Goal: Information Seeking & Learning: Find specific fact

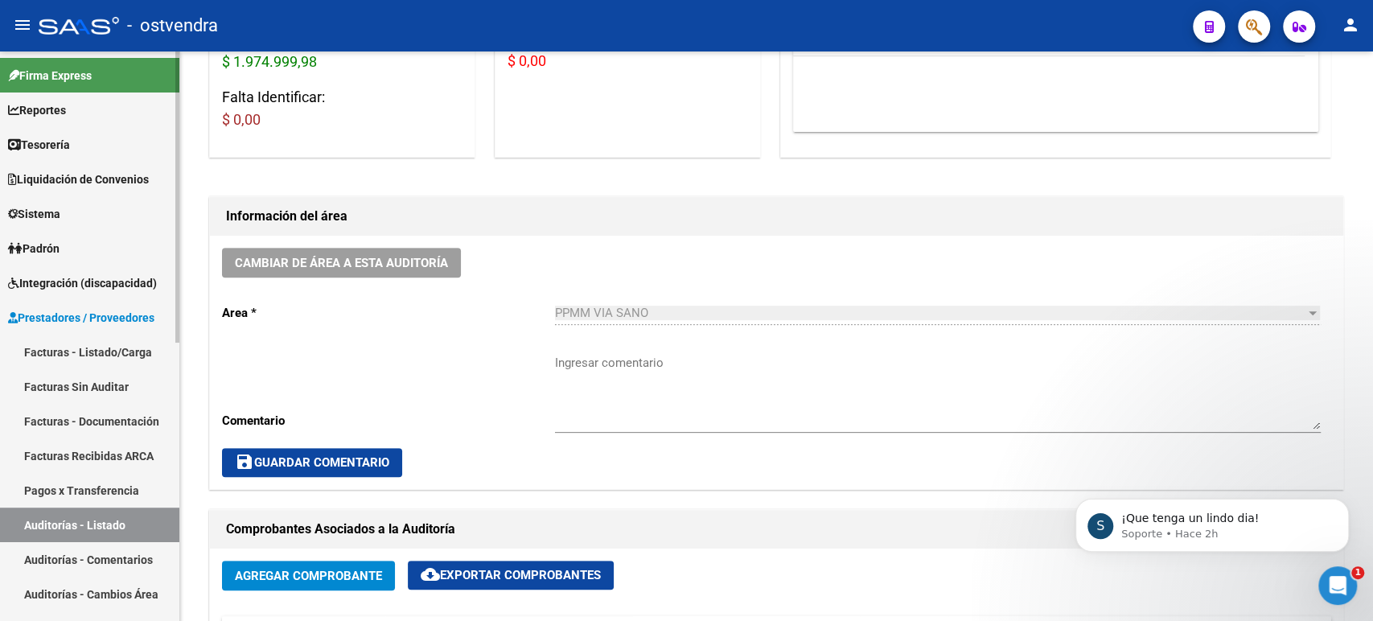
scroll to position [302, 0]
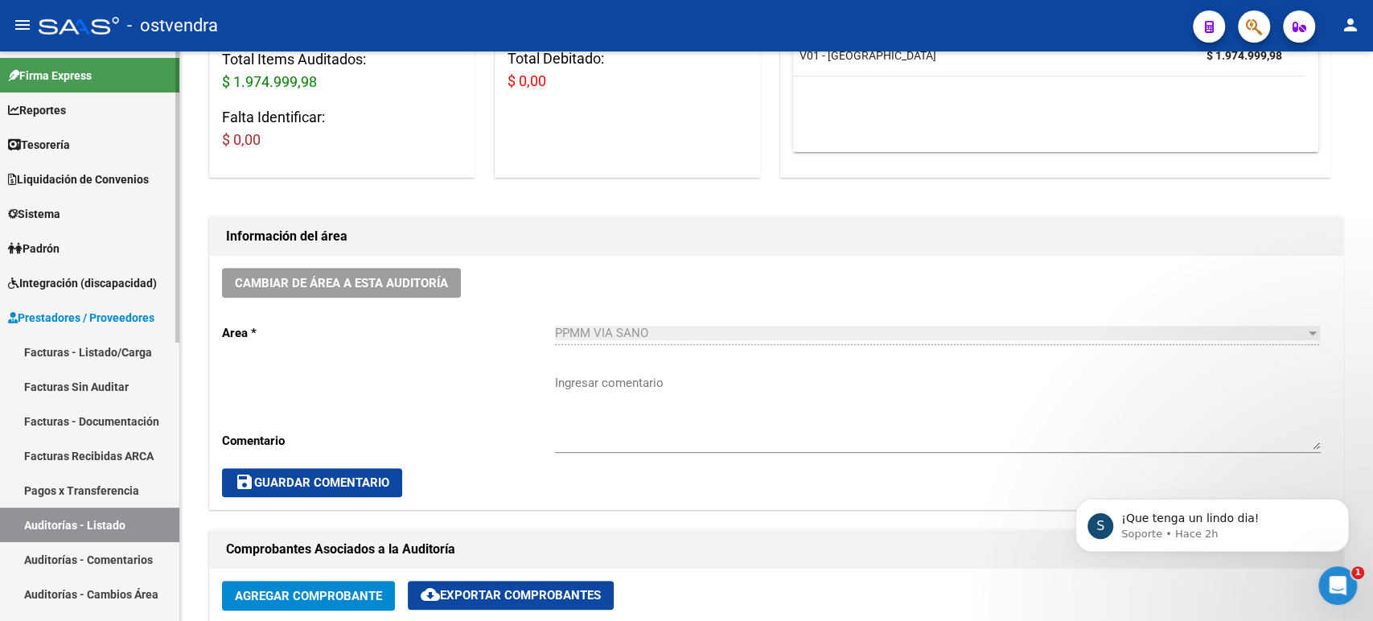
click at [78, 150] on link "Tesorería" at bounding box center [89, 144] width 179 height 35
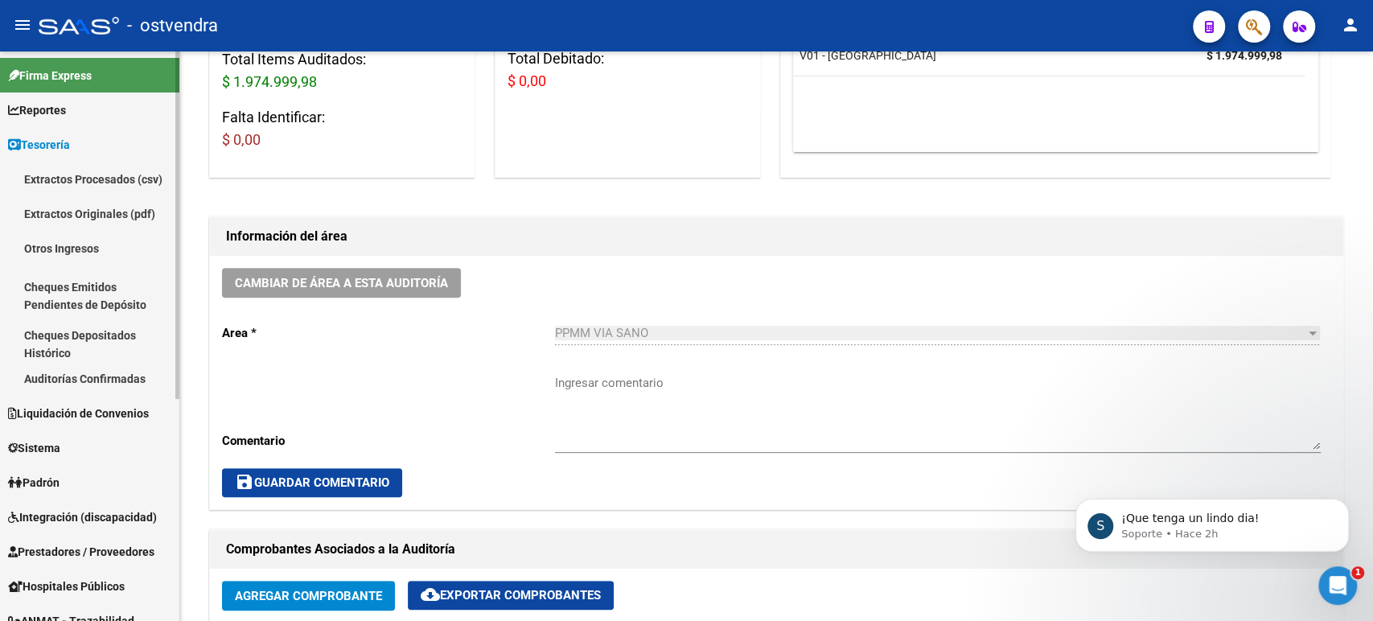
click at [94, 363] on link "Auditorías Confirmadas" at bounding box center [89, 378] width 179 height 35
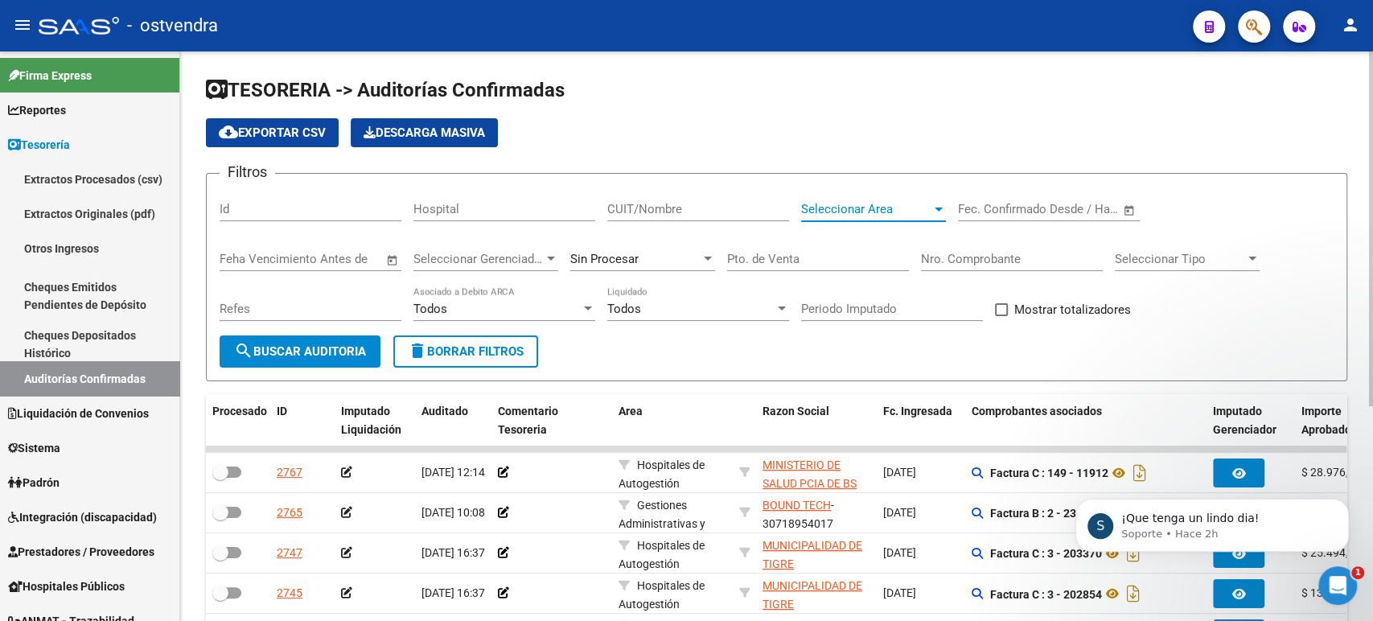
click at [869, 209] on span "Seleccionar Area" at bounding box center [866, 209] width 130 height 14
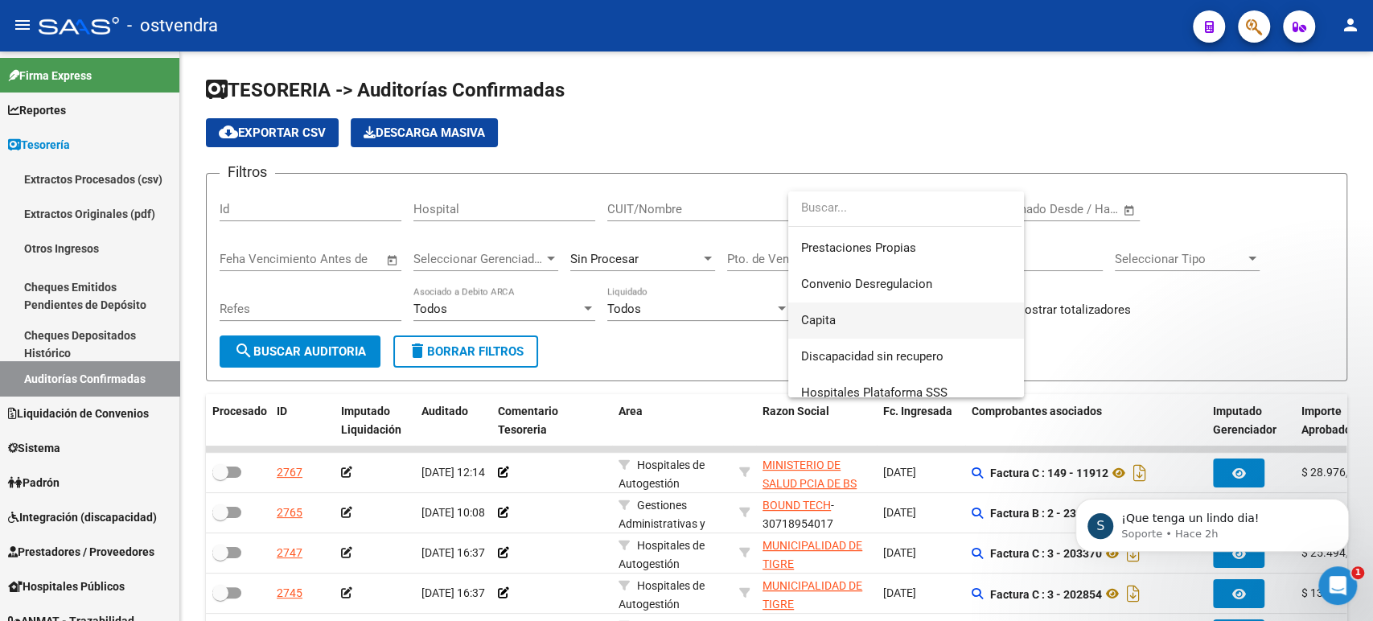
scroll to position [268, 0]
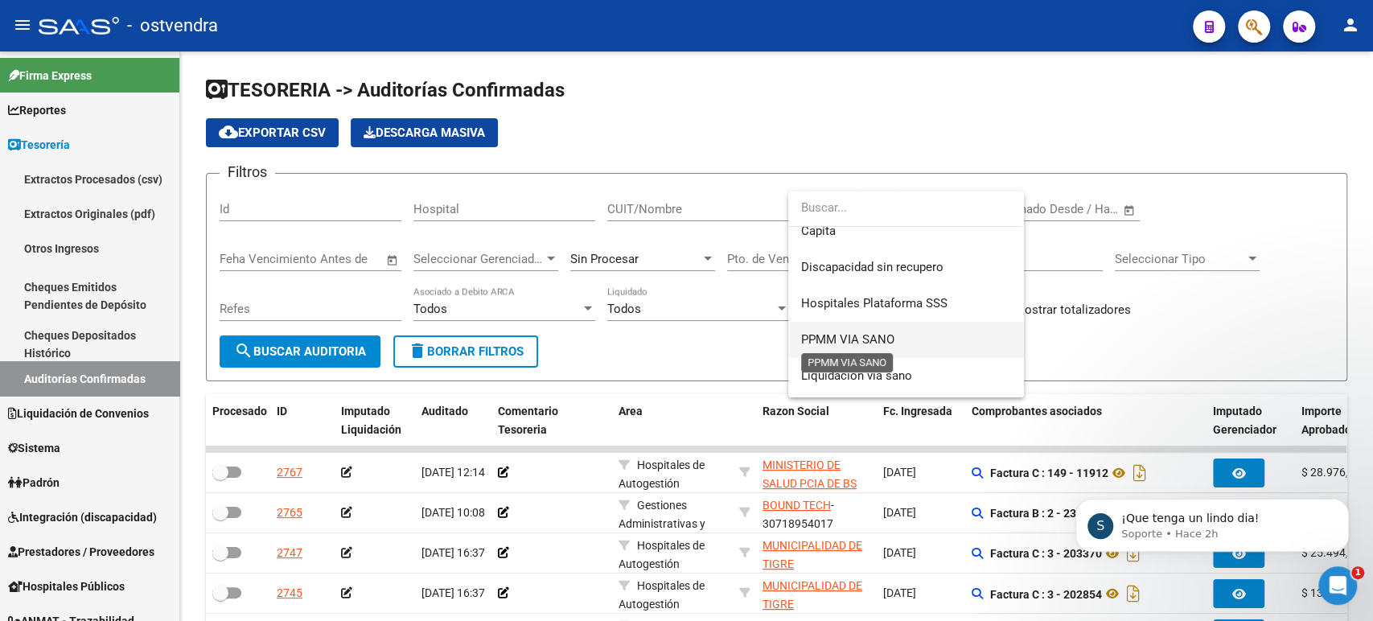
click at [849, 333] on span "PPMM VIA SANO" at bounding box center [847, 339] width 93 height 14
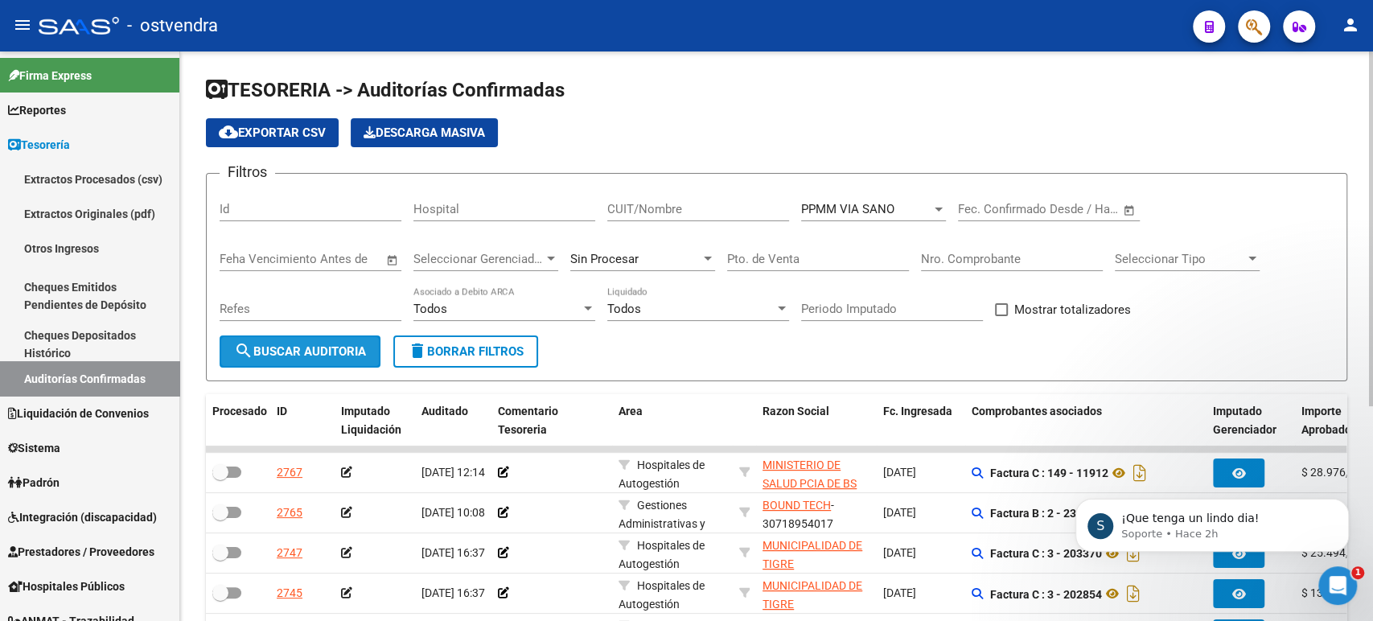
click at [328, 352] on span "search Buscar Auditoria" at bounding box center [300, 351] width 132 height 14
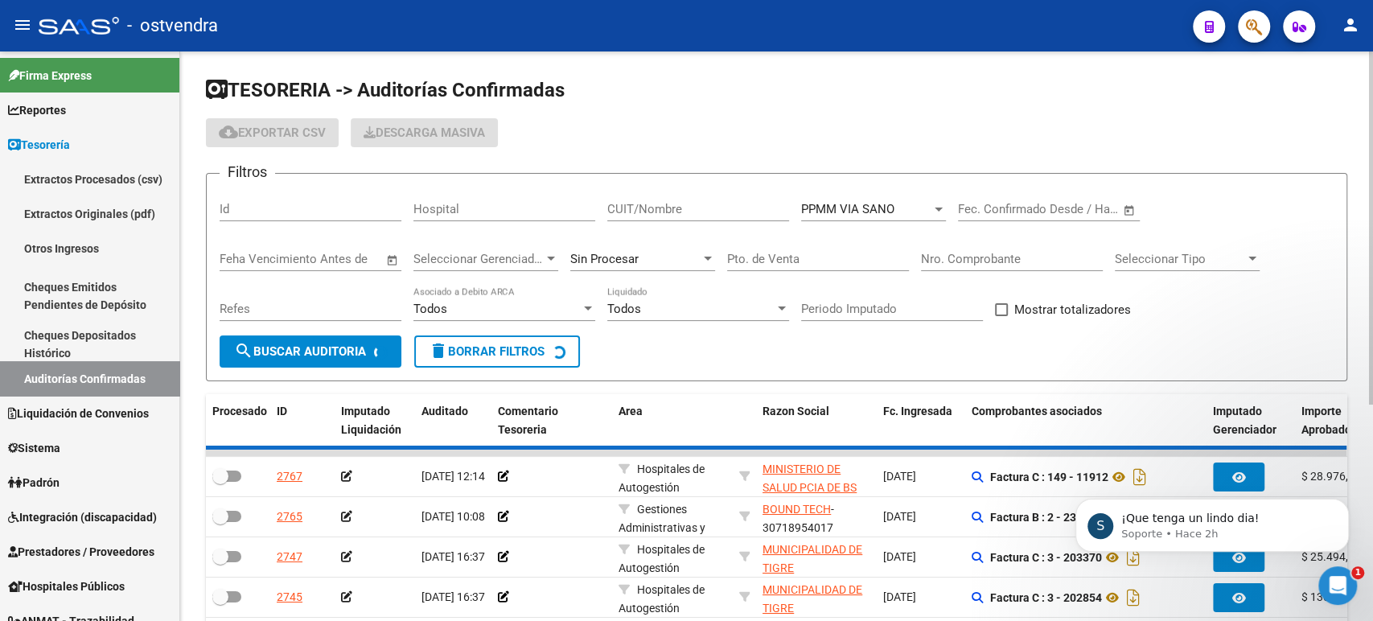
click at [887, 218] on div "PPMM VIA SANO Seleccionar Area" at bounding box center [873, 204] width 145 height 35
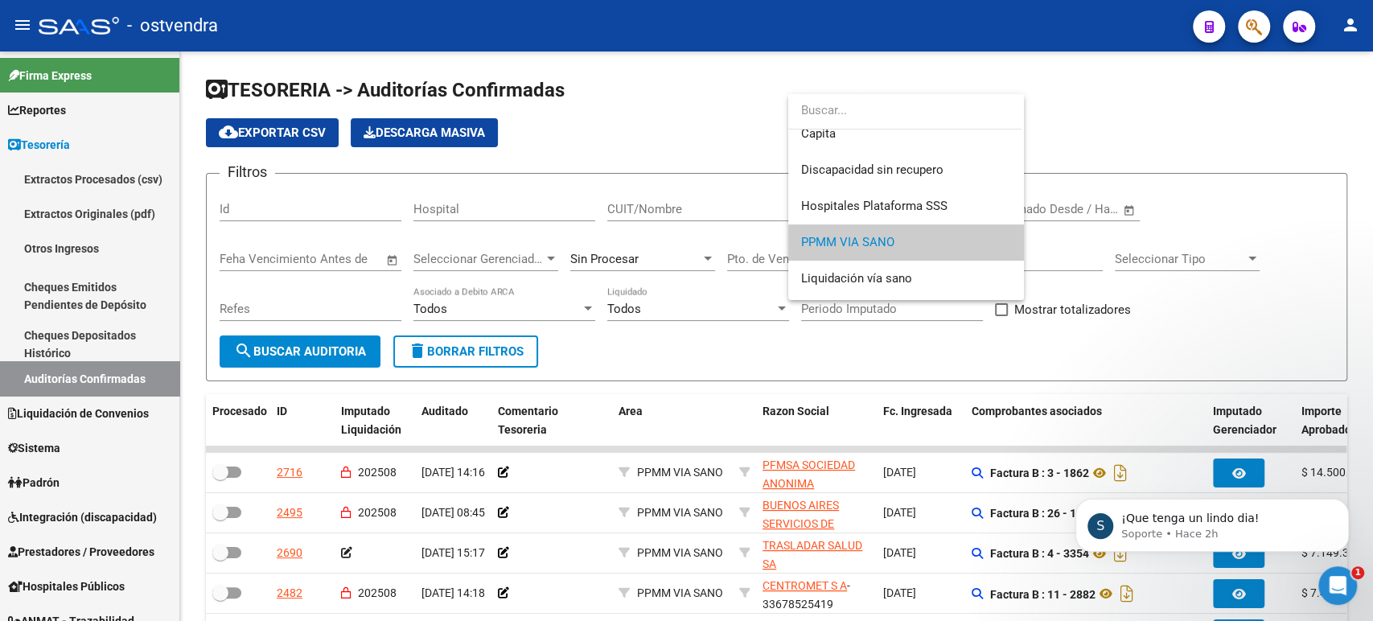
click at [710, 183] on div at bounding box center [686, 310] width 1373 height 621
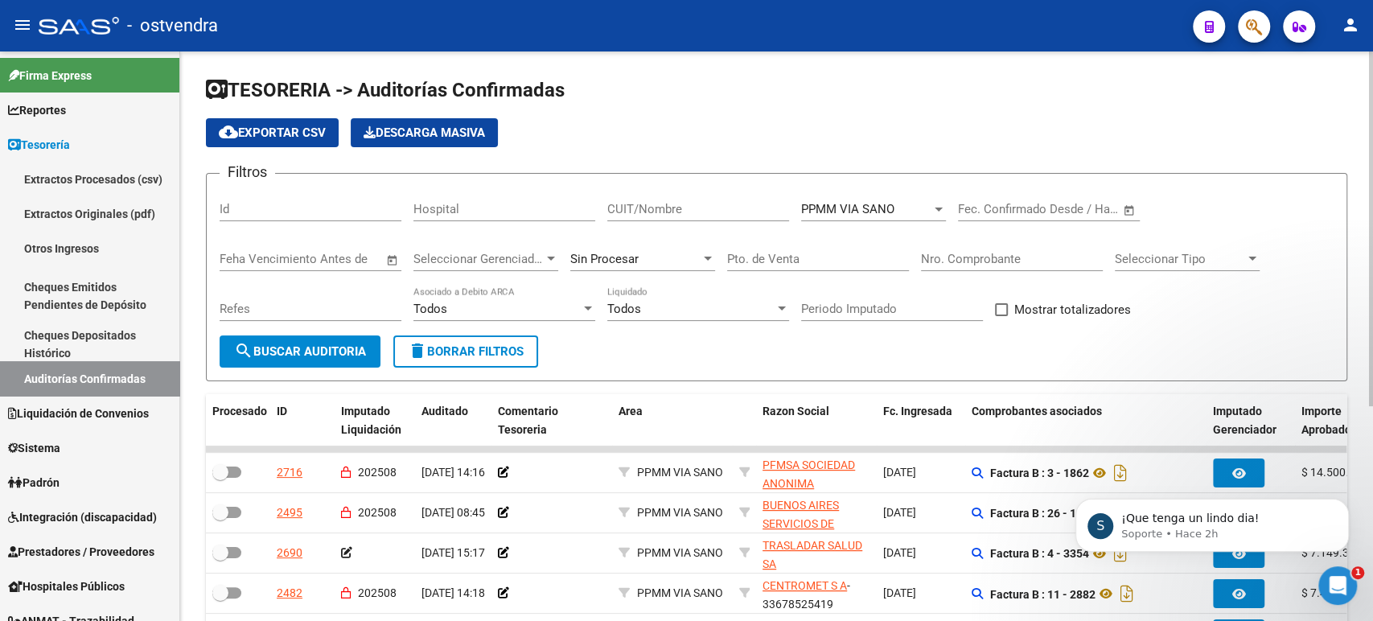
click at [874, 214] on span "PPMM VIA SANO" at bounding box center [847, 209] width 93 height 14
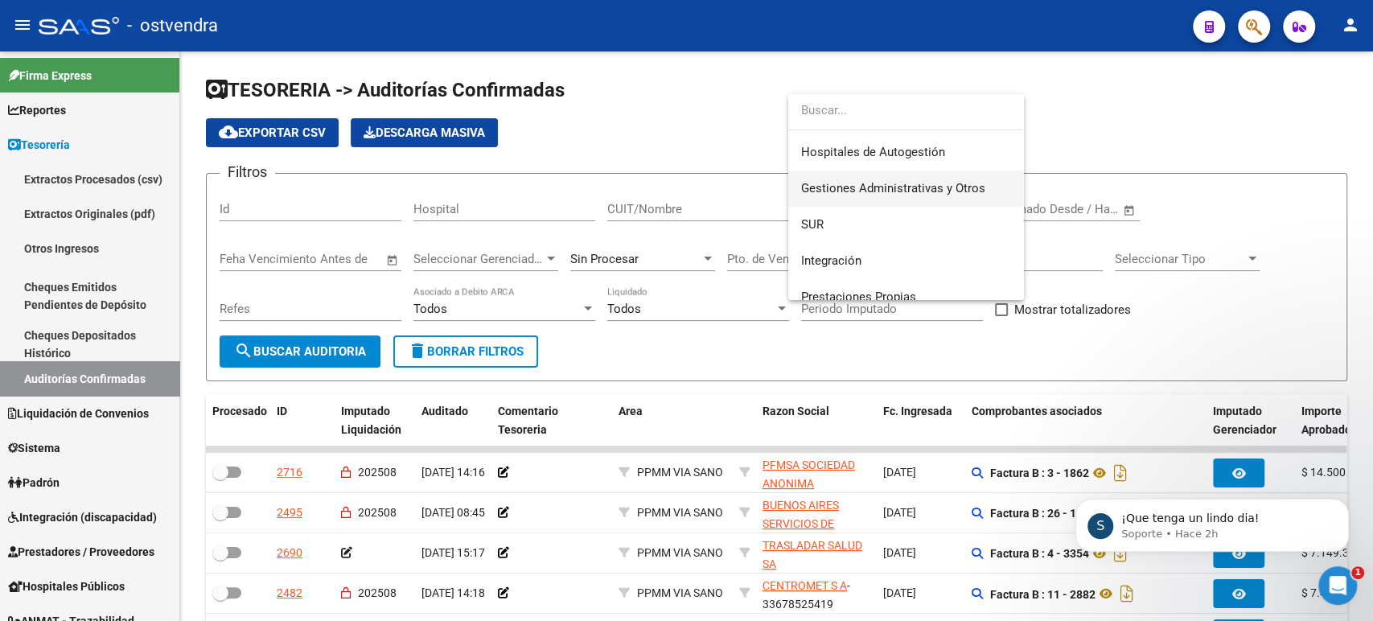
scroll to position [0, 0]
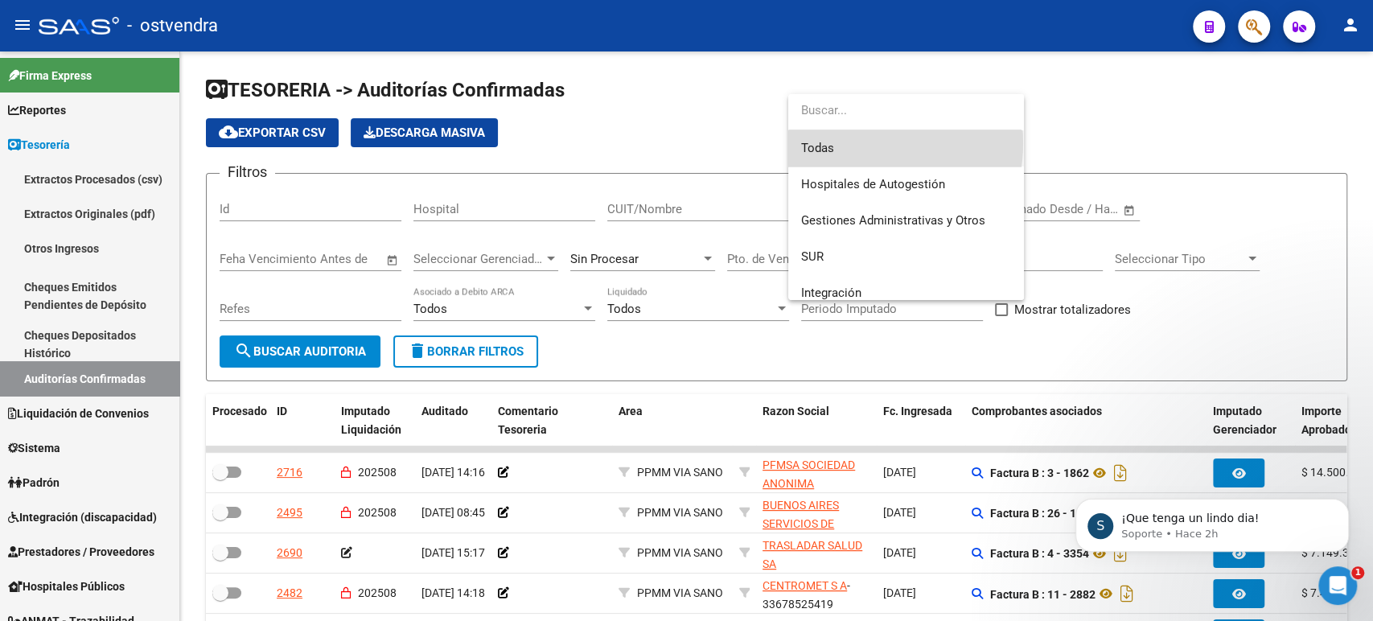
click at [849, 143] on span "Todas" at bounding box center [906, 148] width 210 height 36
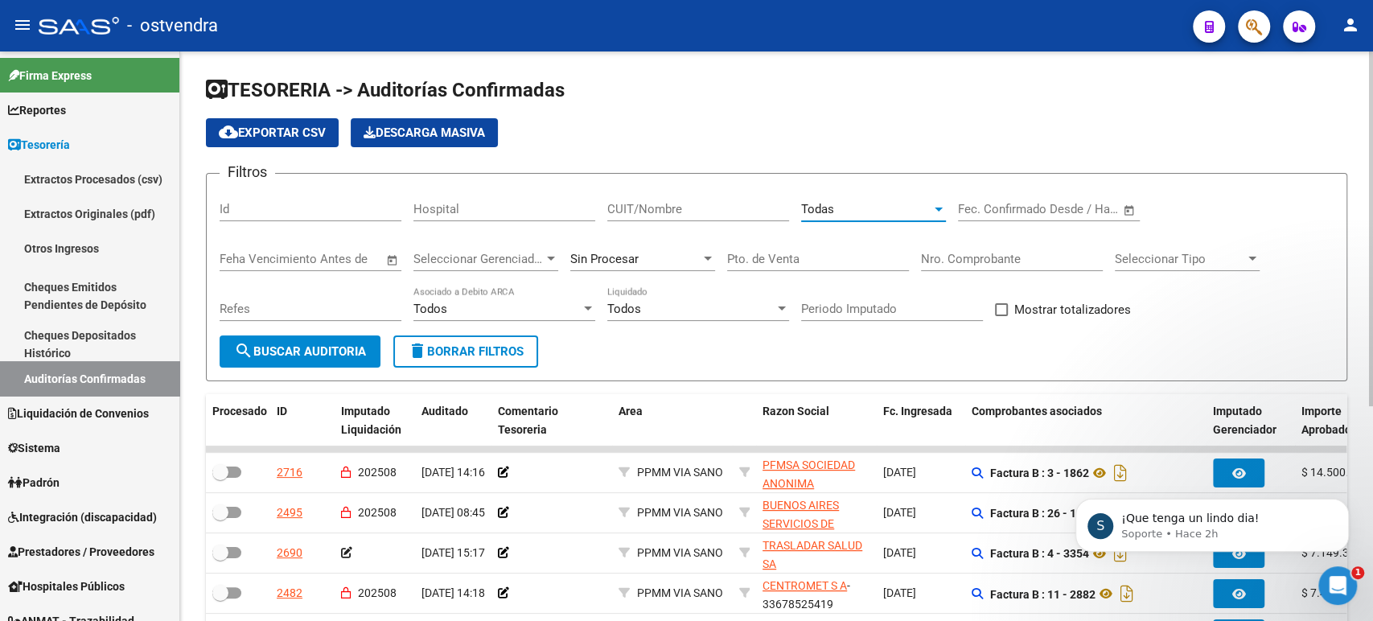
click at [648, 255] on div "Sin Procesar" at bounding box center [635, 259] width 130 height 14
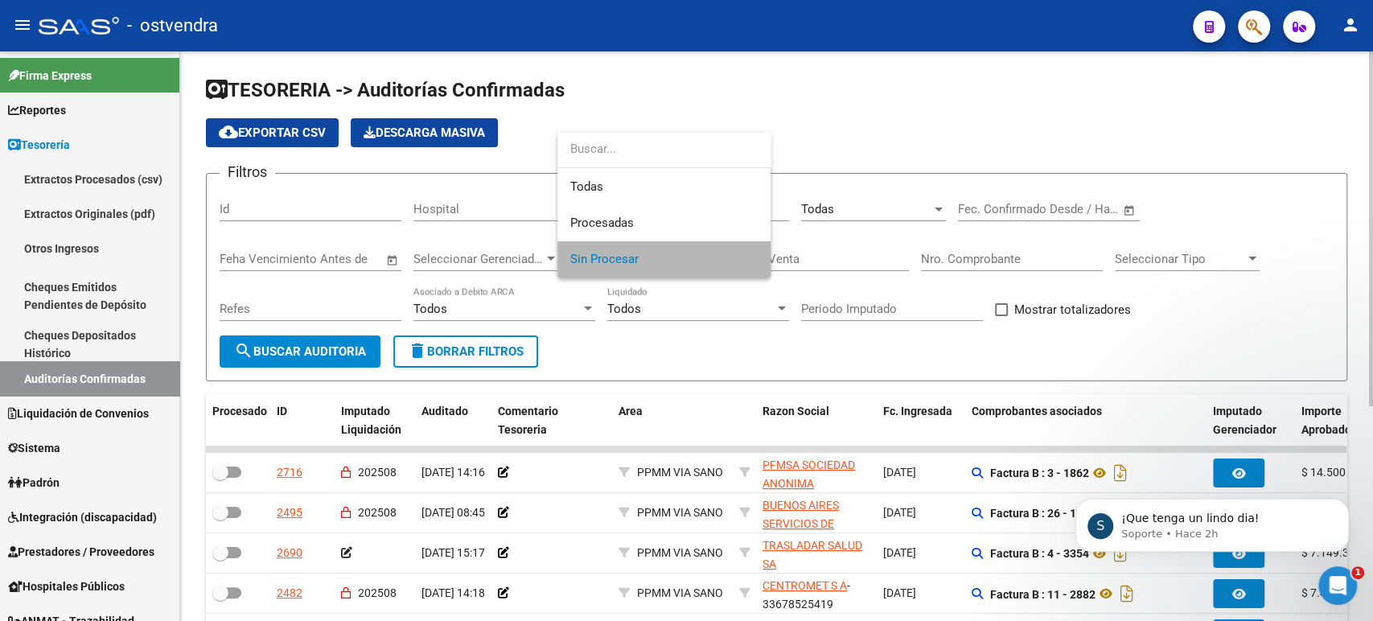
click at [648, 255] on span "Sin Procesar" at bounding box center [663, 259] width 187 height 36
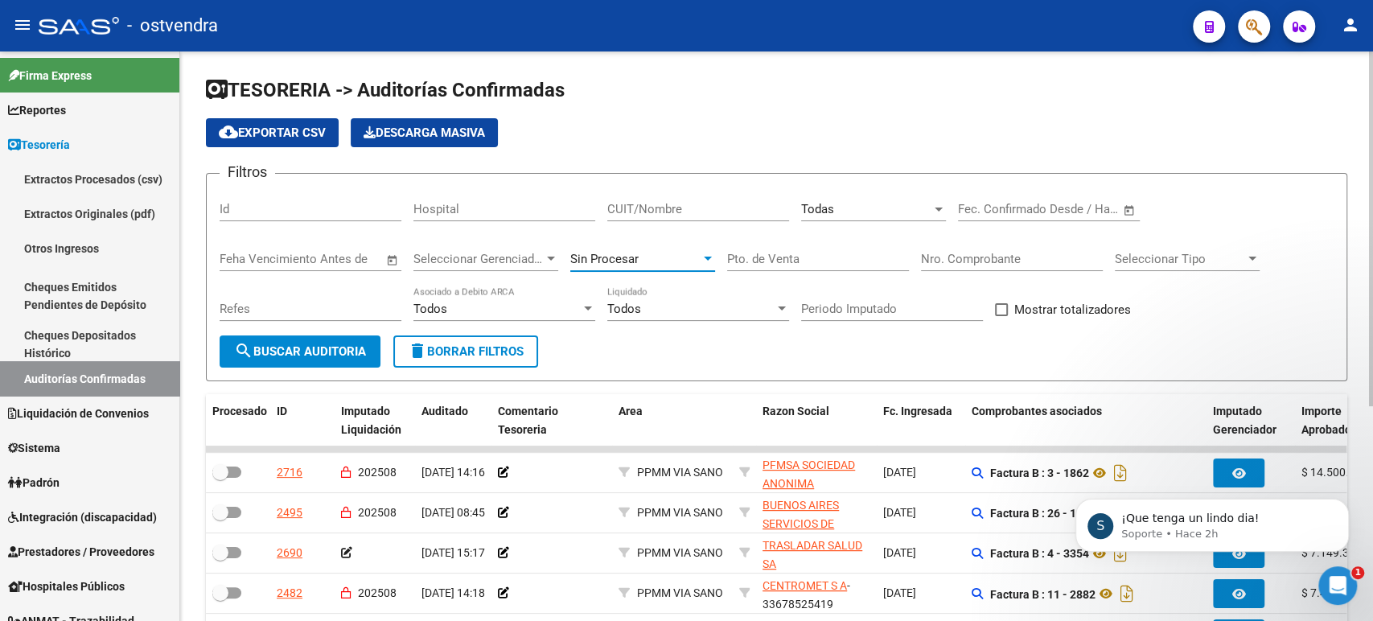
click at [843, 218] on div "Todas Seleccionar Area" at bounding box center [873, 204] width 145 height 35
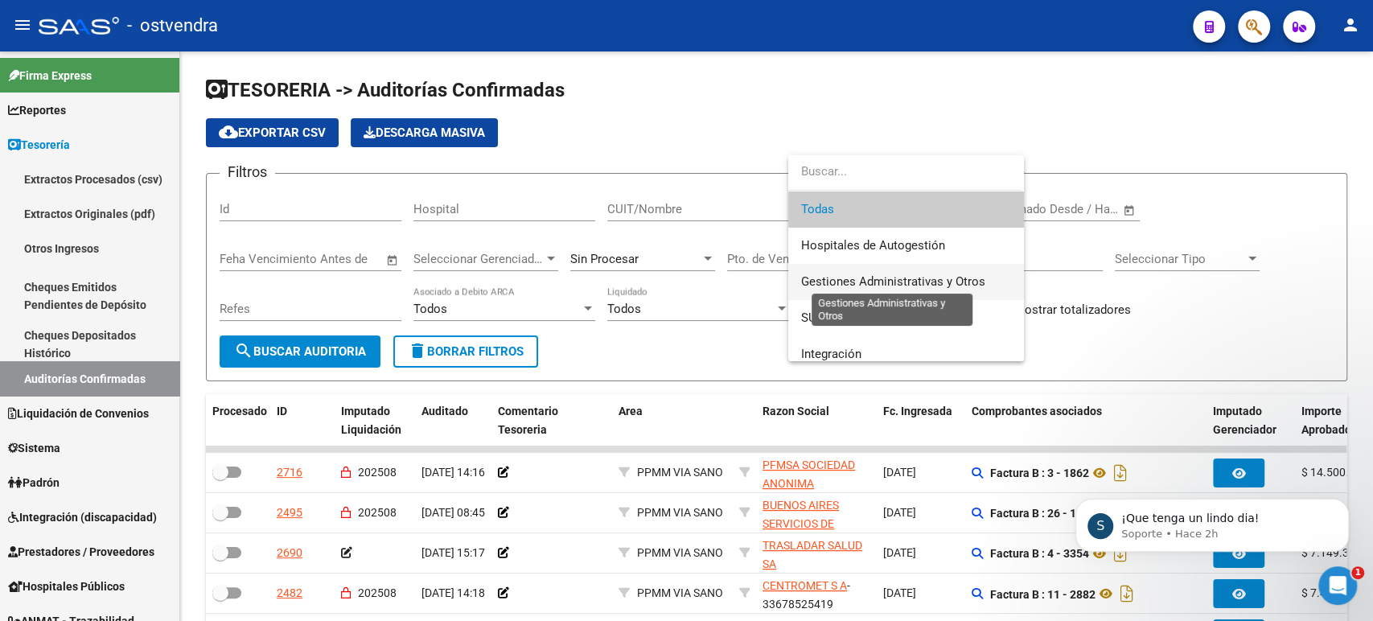
scroll to position [89, 0]
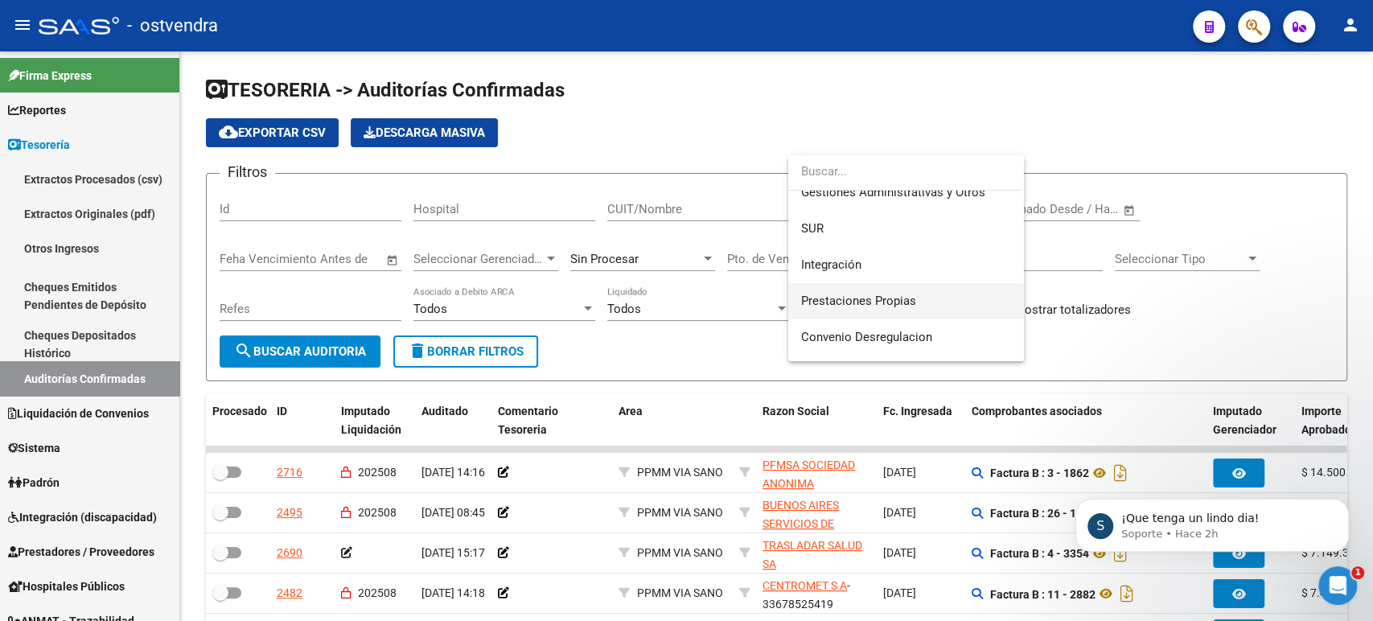
click at [923, 299] on span "Prestaciones Propias" at bounding box center [906, 301] width 210 height 36
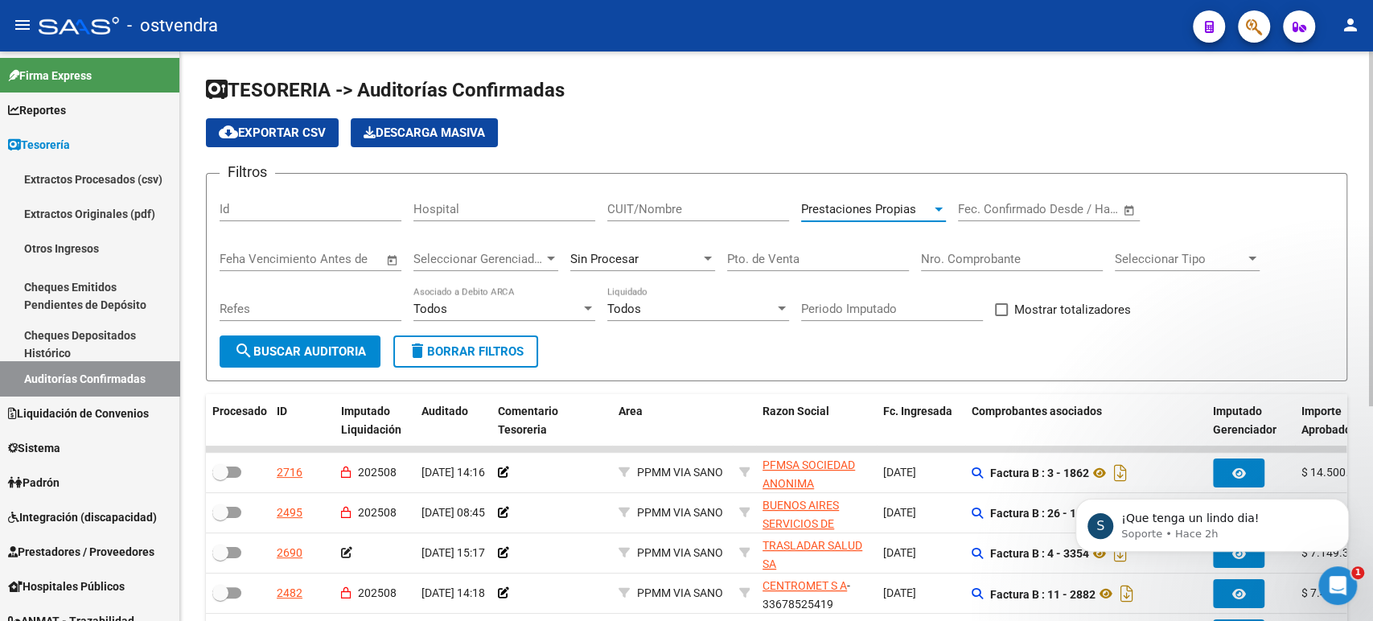
click at [315, 349] on span "search Buscar Auditoria" at bounding box center [300, 351] width 132 height 14
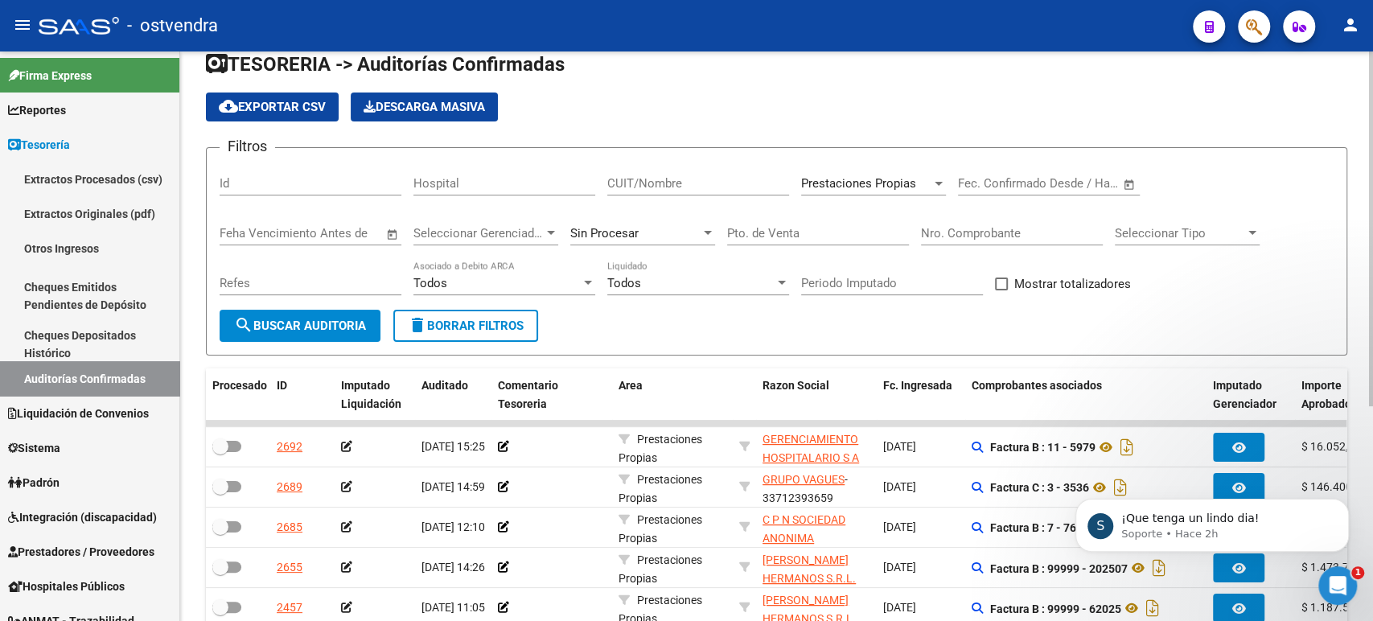
scroll to position [0, 0]
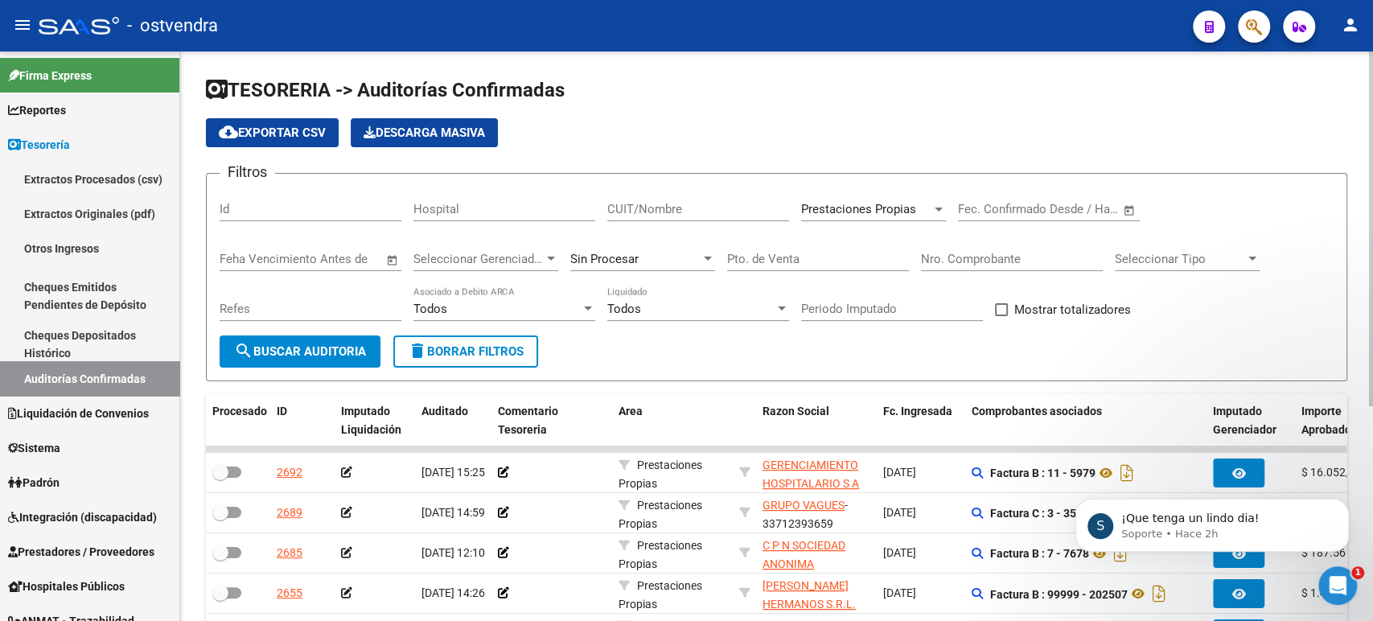
click at [613, 309] on span "Todos" at bounding box center [624, 309] width 34 height 14
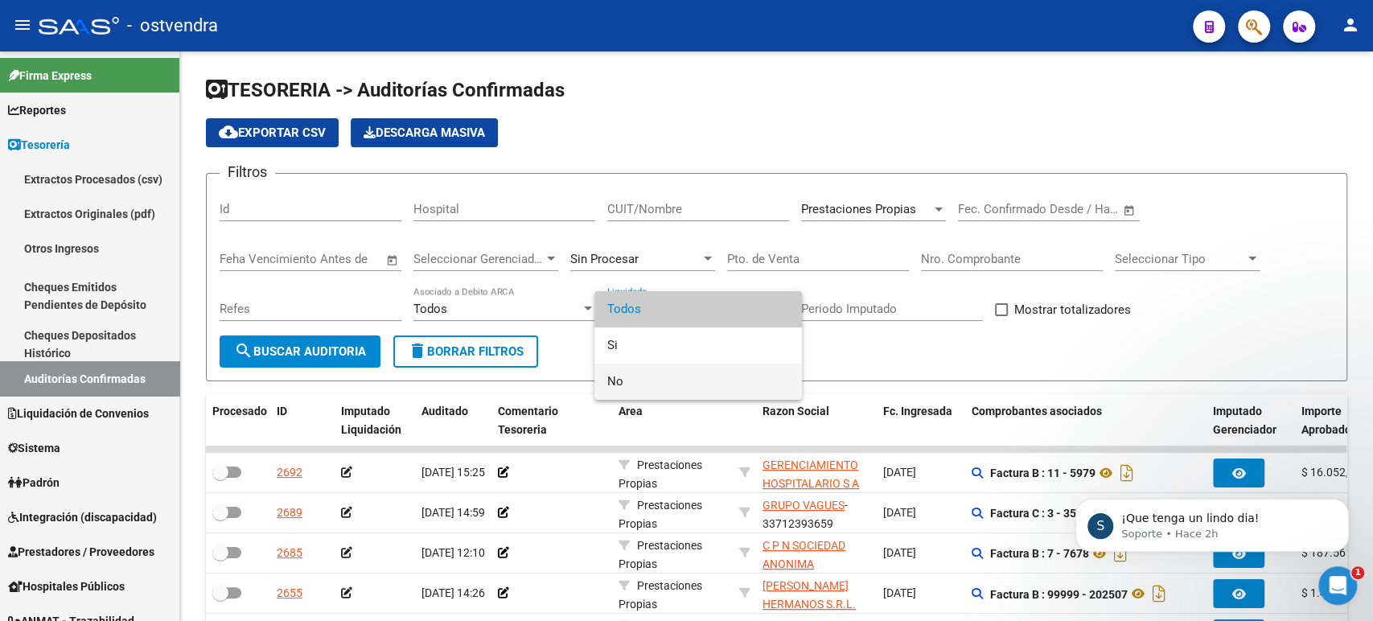
click at [627, 381] on span "No" at bounding box center [698, 382] width 182 height 36
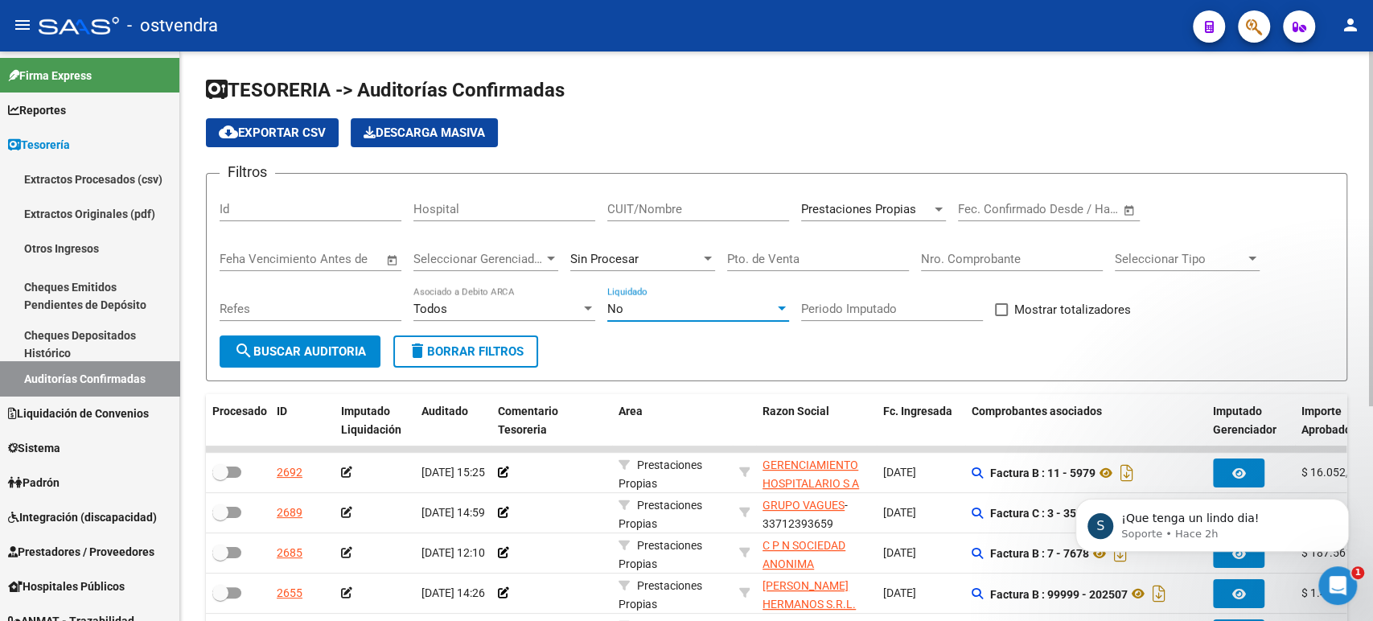
click at [343, 365] on button "search Buscar Auditoria" at bounding box center [300, 351] width 161 height 32
click at [326, 142] on button "cloud_download Exportar CSV" at bounding box center [272, 132] width 133 height 29
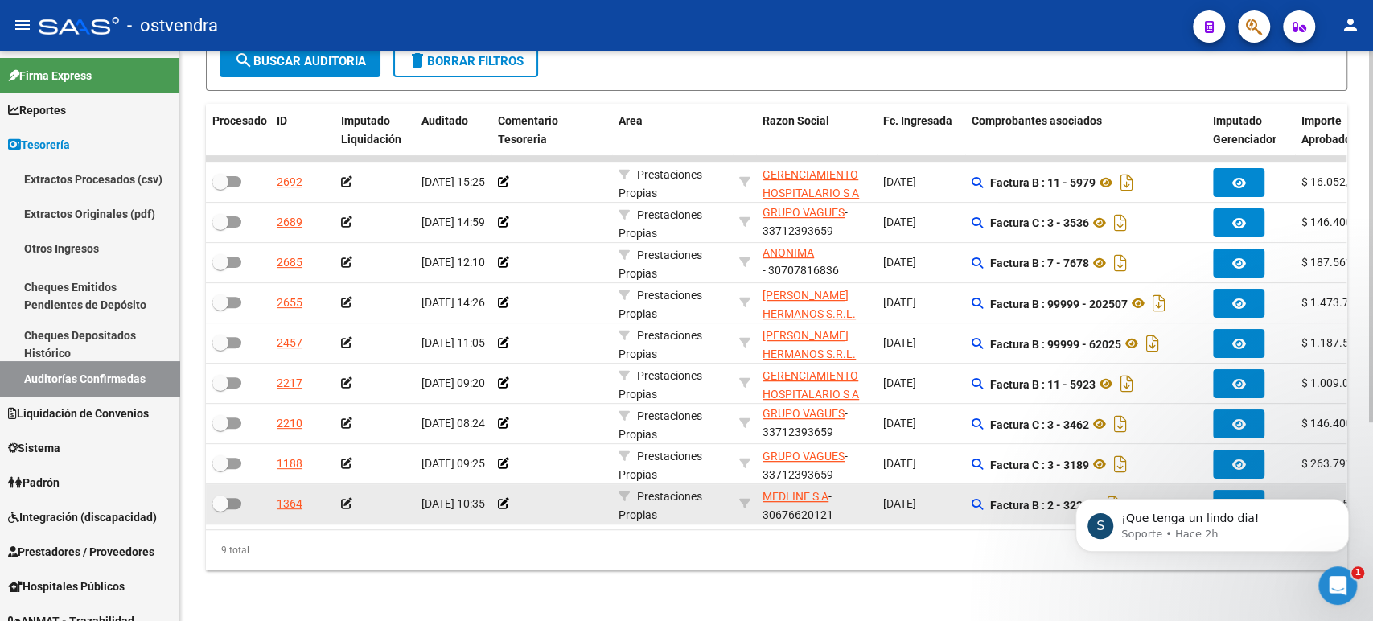
scroll to position [304, 0]
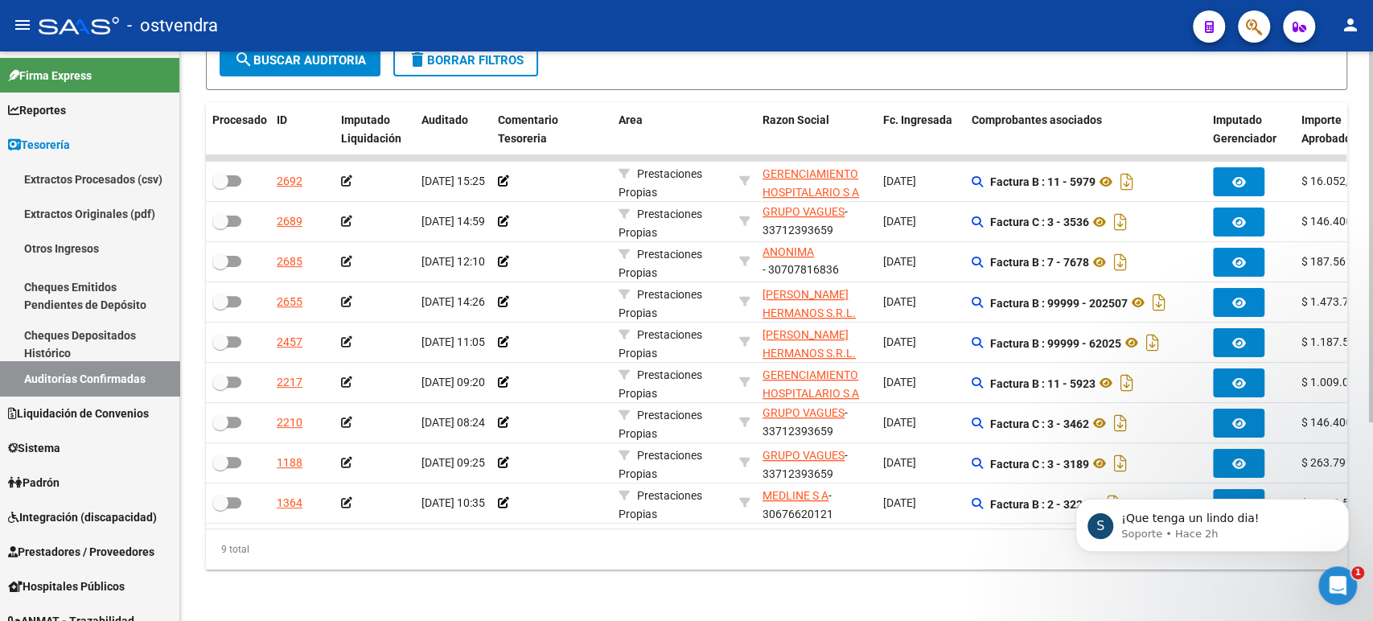
drag, startPoint x: 790, startPoint y: 513, endPoint x: 856, endPoint y: 512, distance: 66.0
click at [861, 511] on datatable-body "2692 [DATE] 15:25 Prestaciones Propias GERENCIAMIENTO HOSPITALARIO S A - 307074…" at bounding box center [776, 341] width 1141 height 374
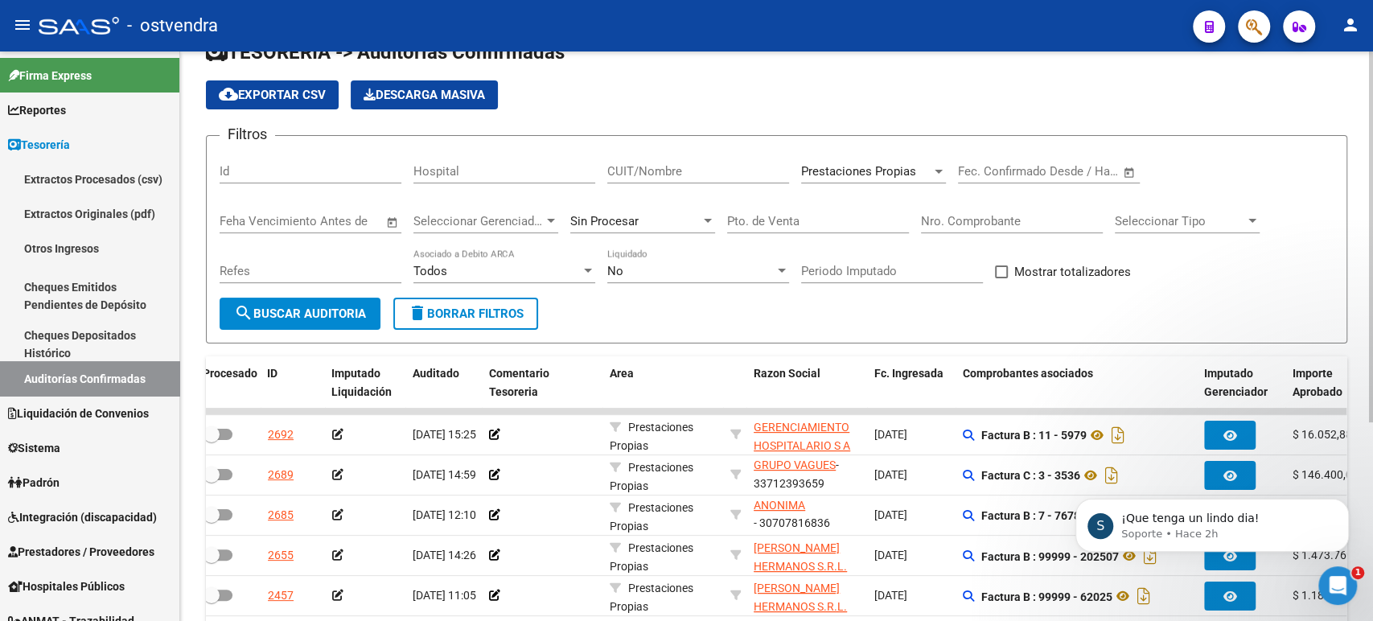
scroll to position [36, 0]
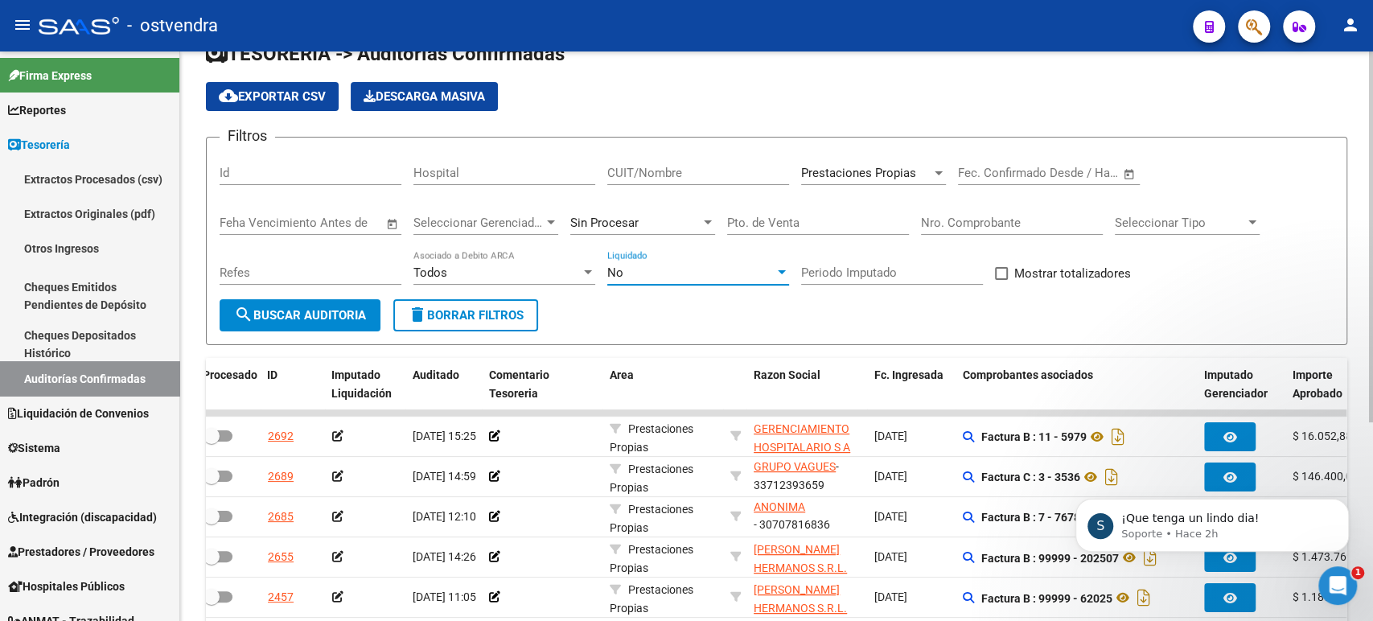
click at [643, 276] on div "No" at bounding box center [690, 272] width 167 height 14
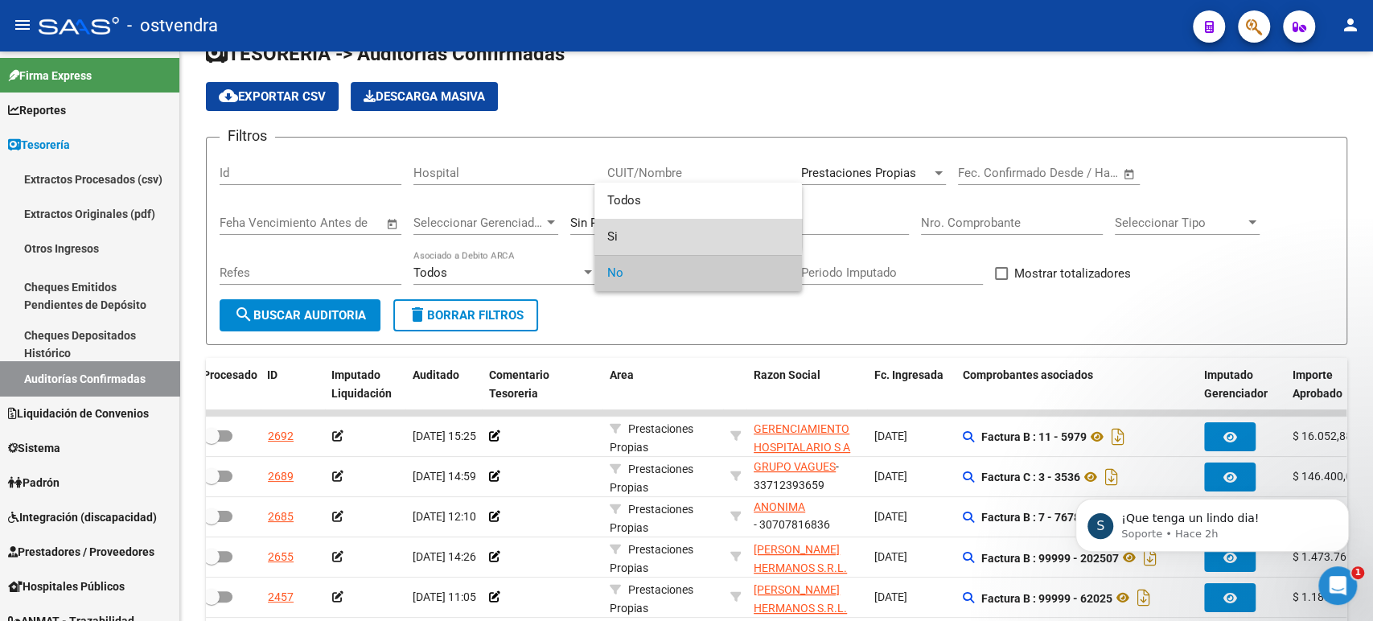
click at [628, 230] on span "Si" at bounding box center [698, 237] width 182 height 36
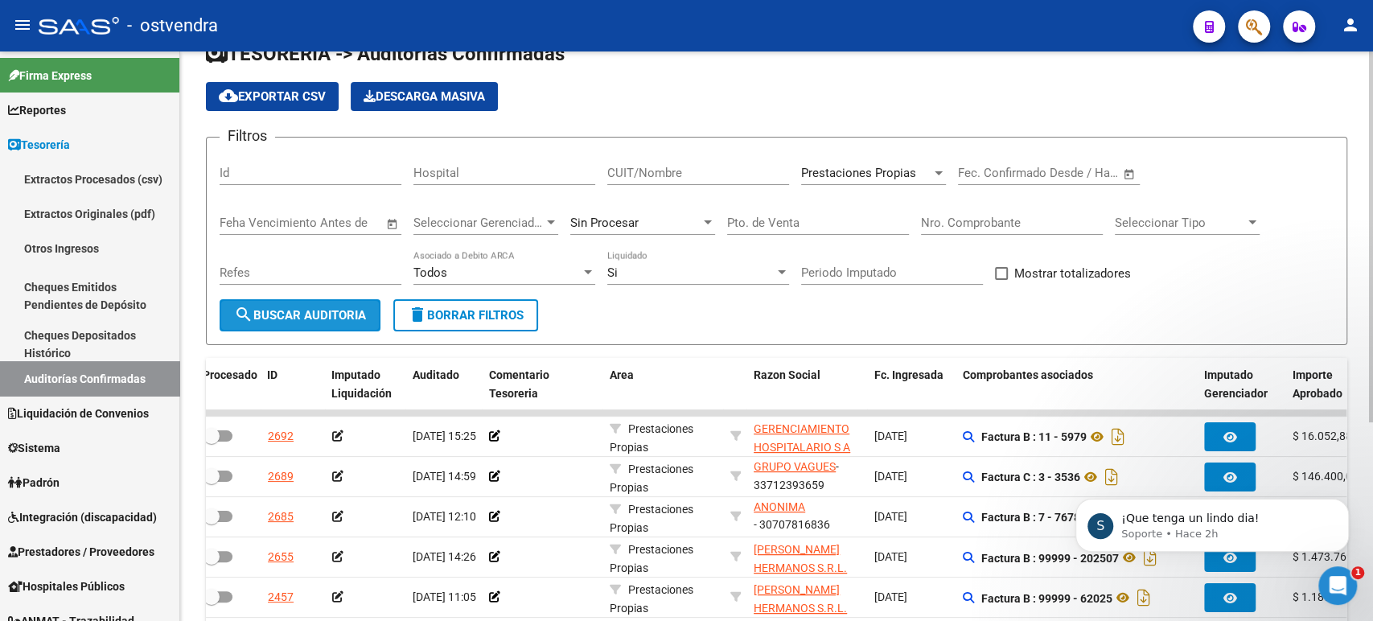
click at [339, 306] on button "search Buscar Auditoria" at bounding box center [300, 315] width 161 height 32
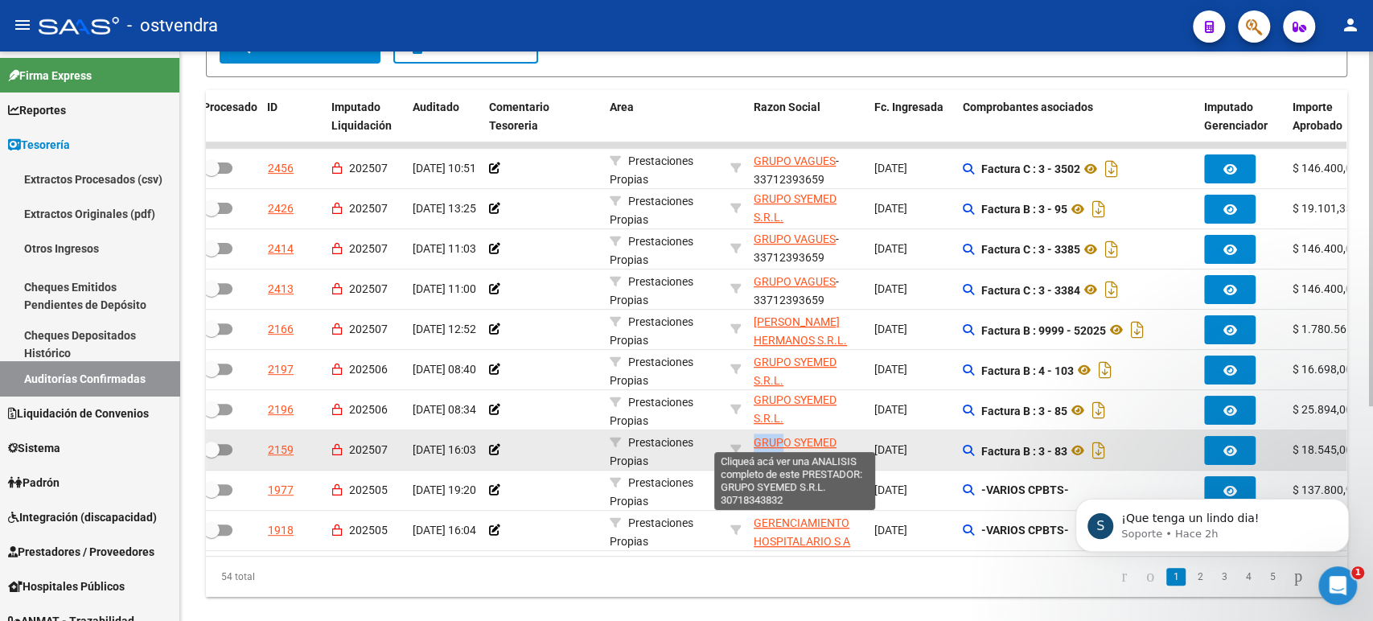
scroll to position [0, 0]
drag, startPoint x: 748, startPoint y: 437, endPoint x: 782, endPoint y: 442, distance: 34.1
click at [782, 442] on datatable-body-cell "GRUPO SYEMED S.R.L. - 30718343832" at bounding box center [807, 449] width 121 height 39
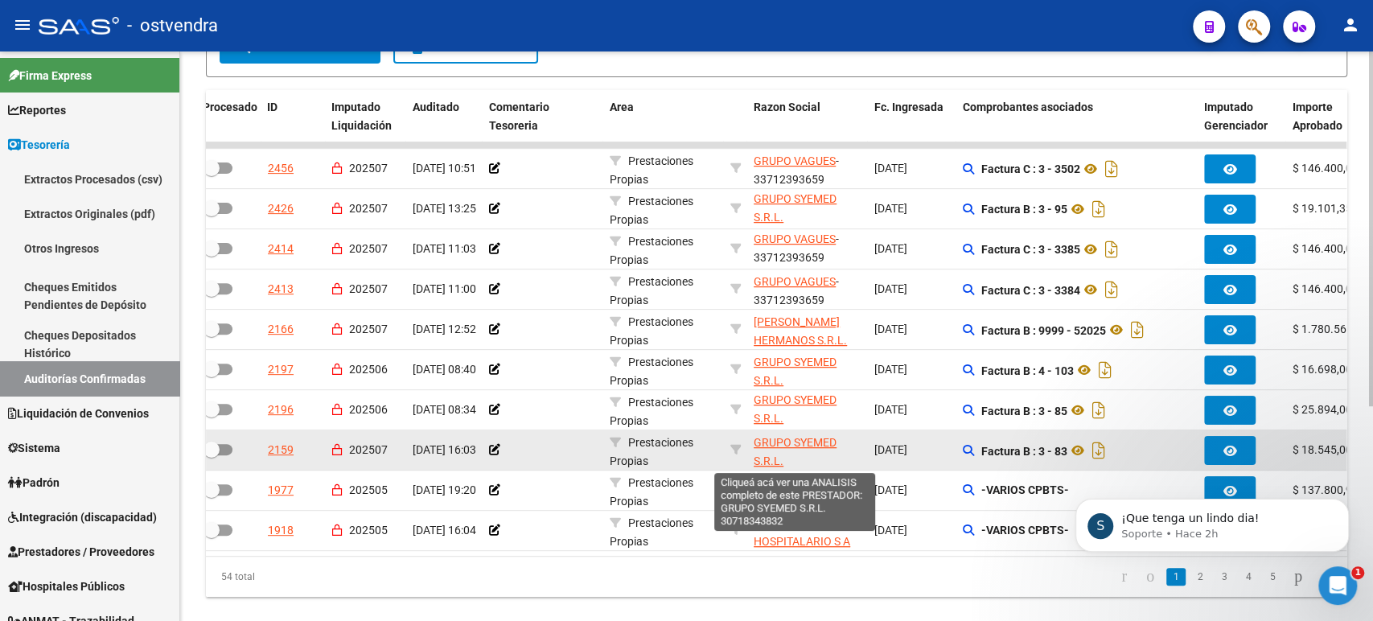
click at [789, 442] on span "GRUPO SYEMED S.R.L." at bounding box center [795, 451] width 83 height 31
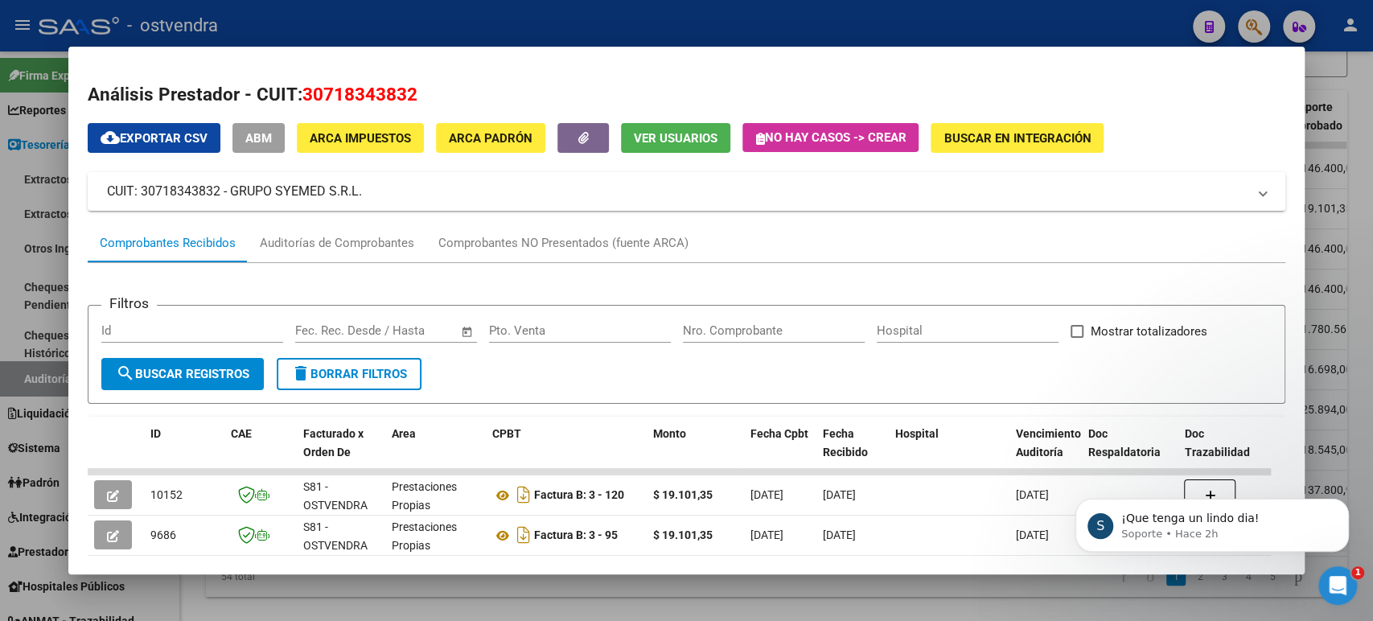
drag, startPoint x: 400, startPoint y: 88, endPoint x: 300, endPoint y: 83, distance: 99.9
click at [300, 83] on h2 "Análisis Prestador - CUIT: 30718343832" at bounding box center [686, 94] width 1197 height 27
click at [5, 346] on div at bounding box center [686, 310] width 1373 height 621
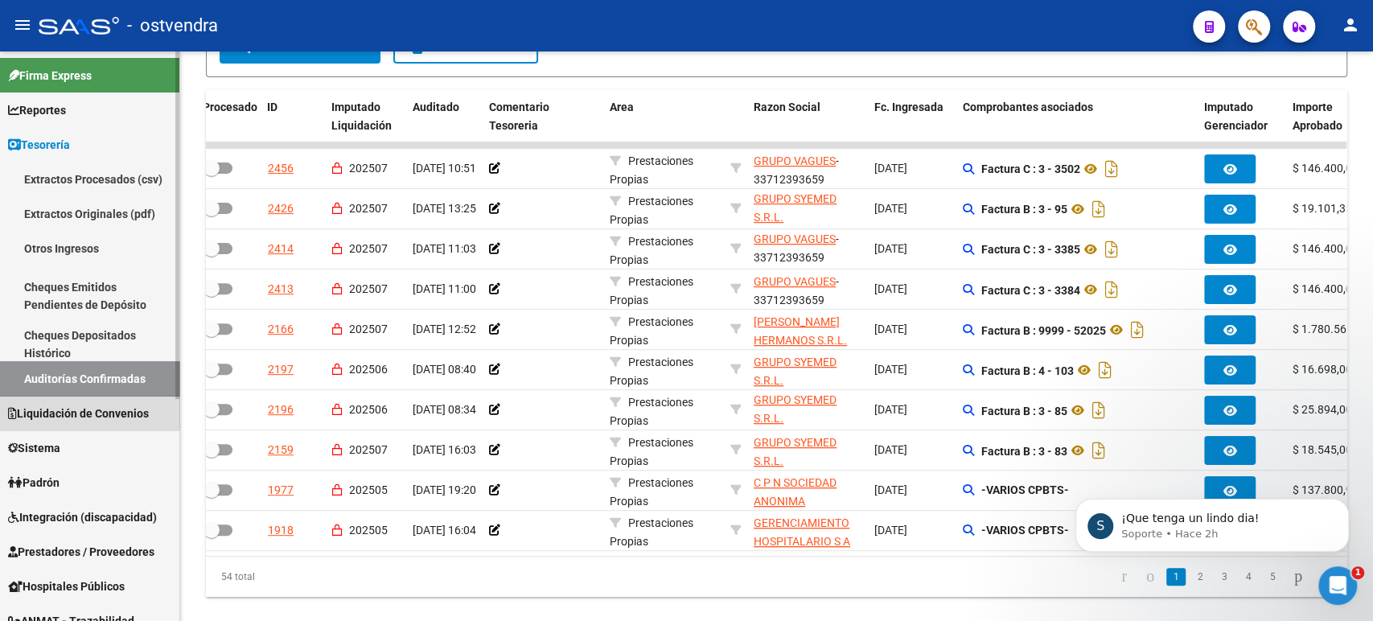
click at [58, 413] on span "Liquidación de Convenios" at bounding box center [78, 414] width 141 height 18
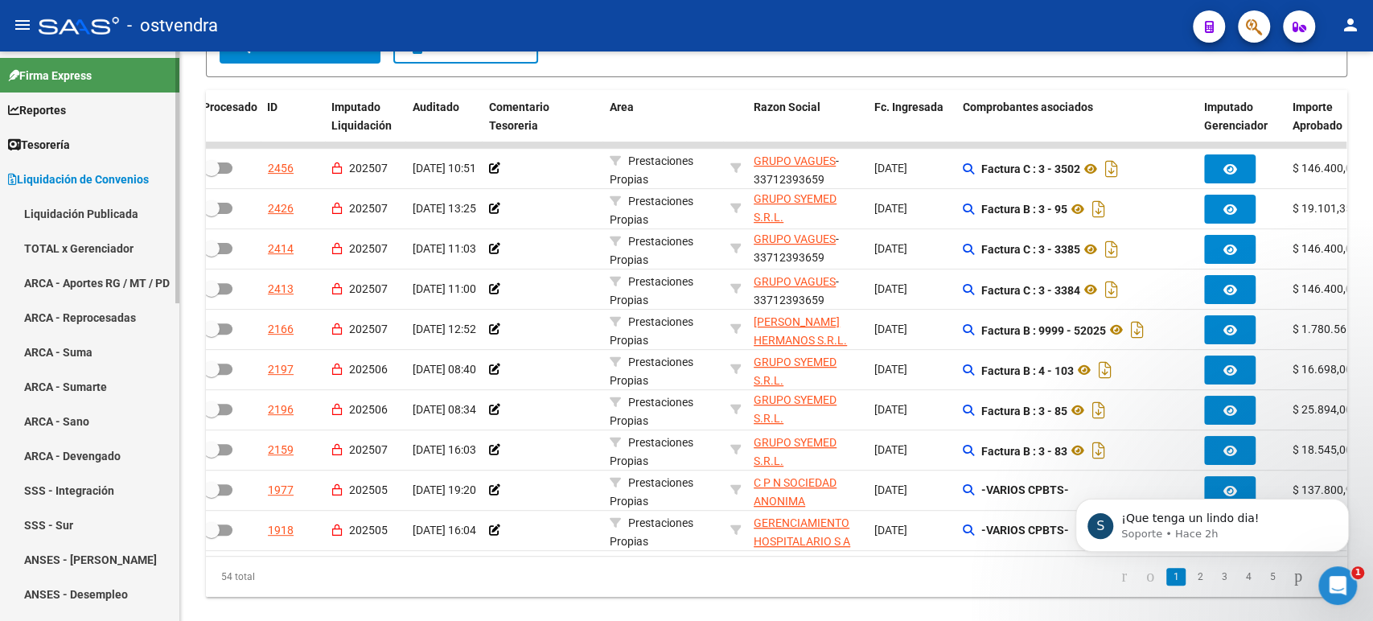
click at [85, 220] on link "Liquidación Publicada" at bounding box center [89, 213] width 179 height 35
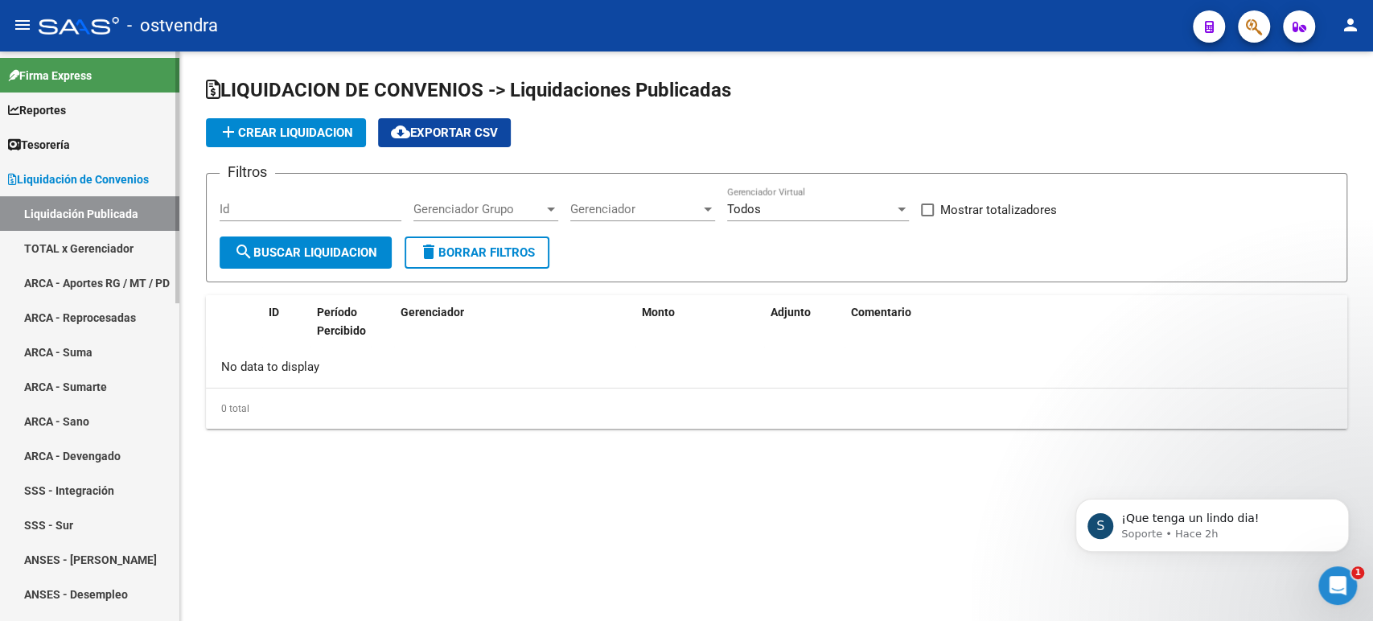
checkbox input "true"
click at [96, 249] on link "TOTAL x Gerenciador" at bounding box center [89, 248] width 179 height 35
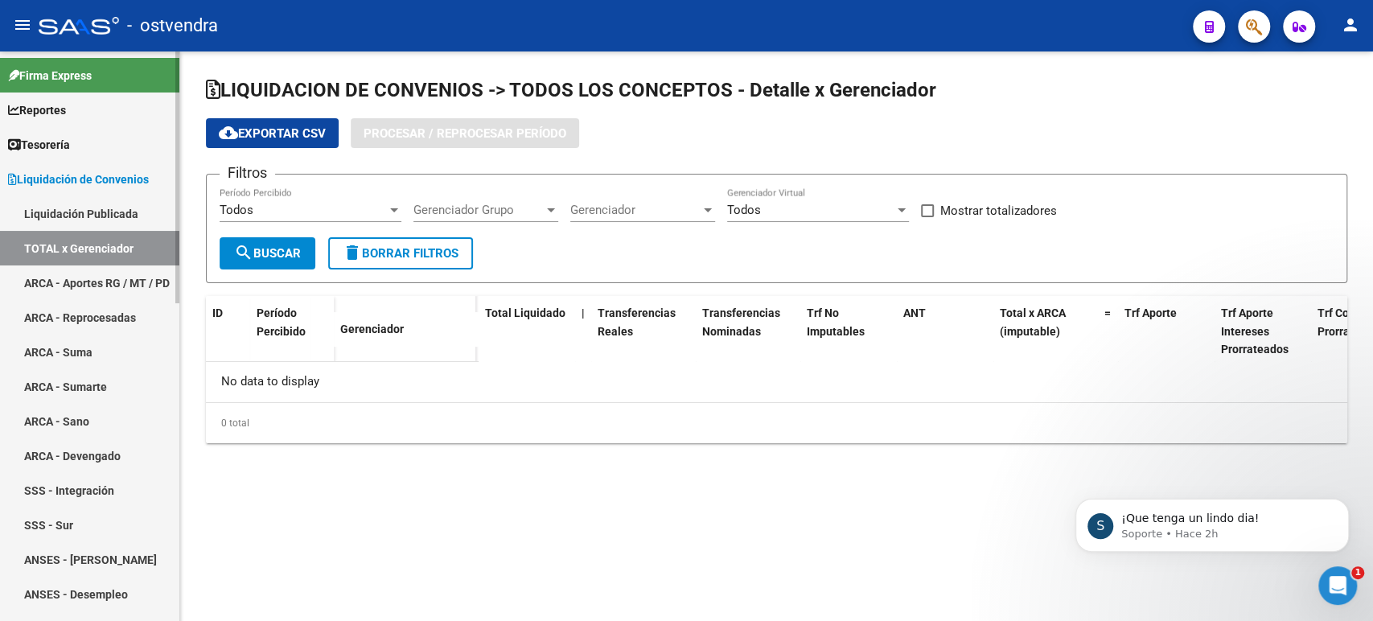
checkbox input "true"
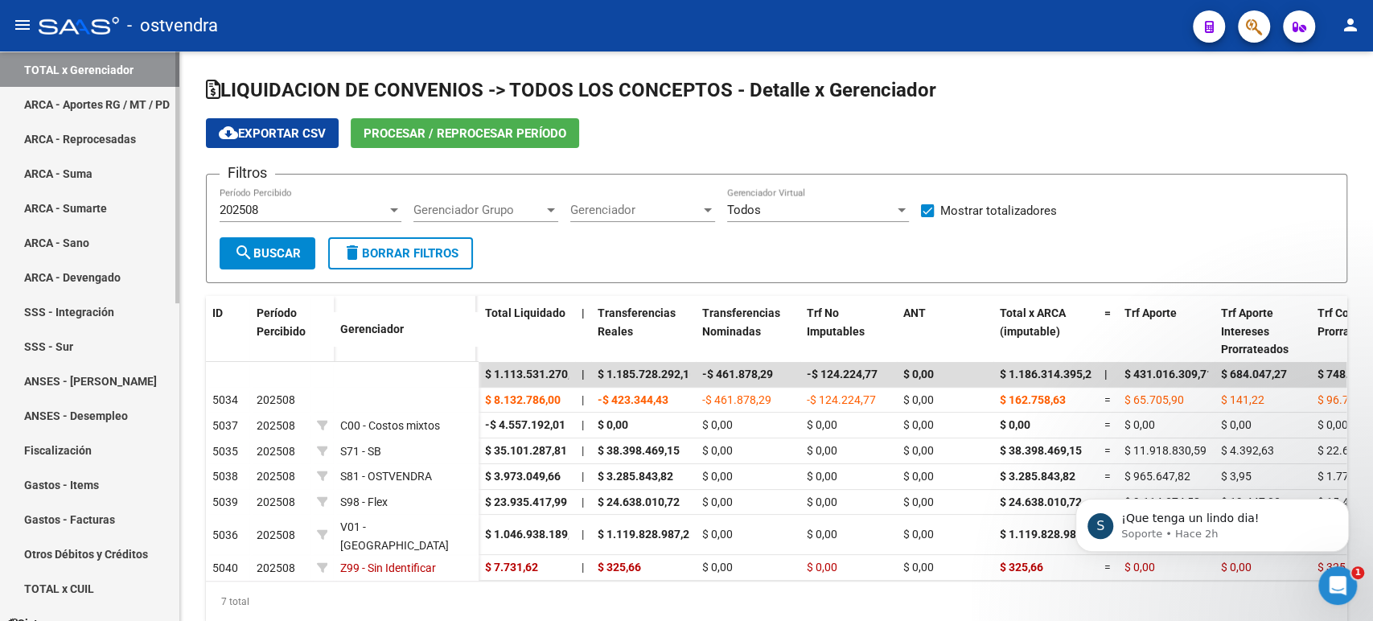
scroll to position [357, 0]
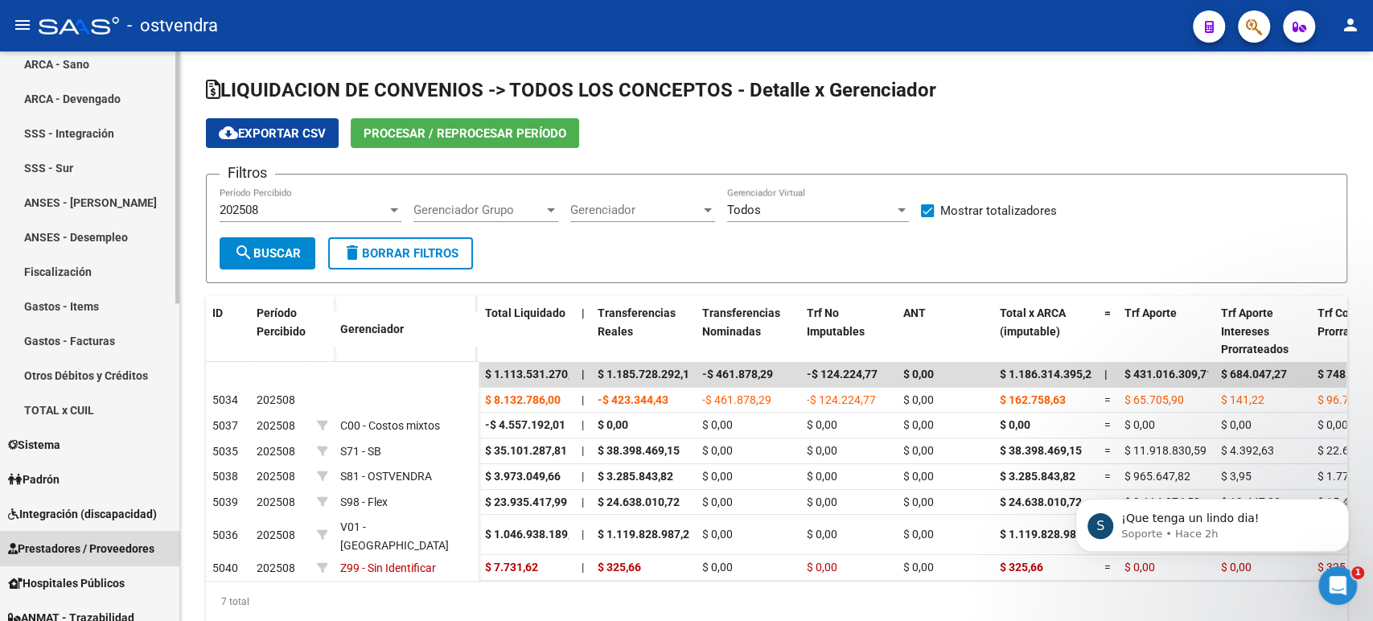
click at [76, 546] on span "Prestadores / Proveedores" at bounding box center [81, 549] width 146 height 18
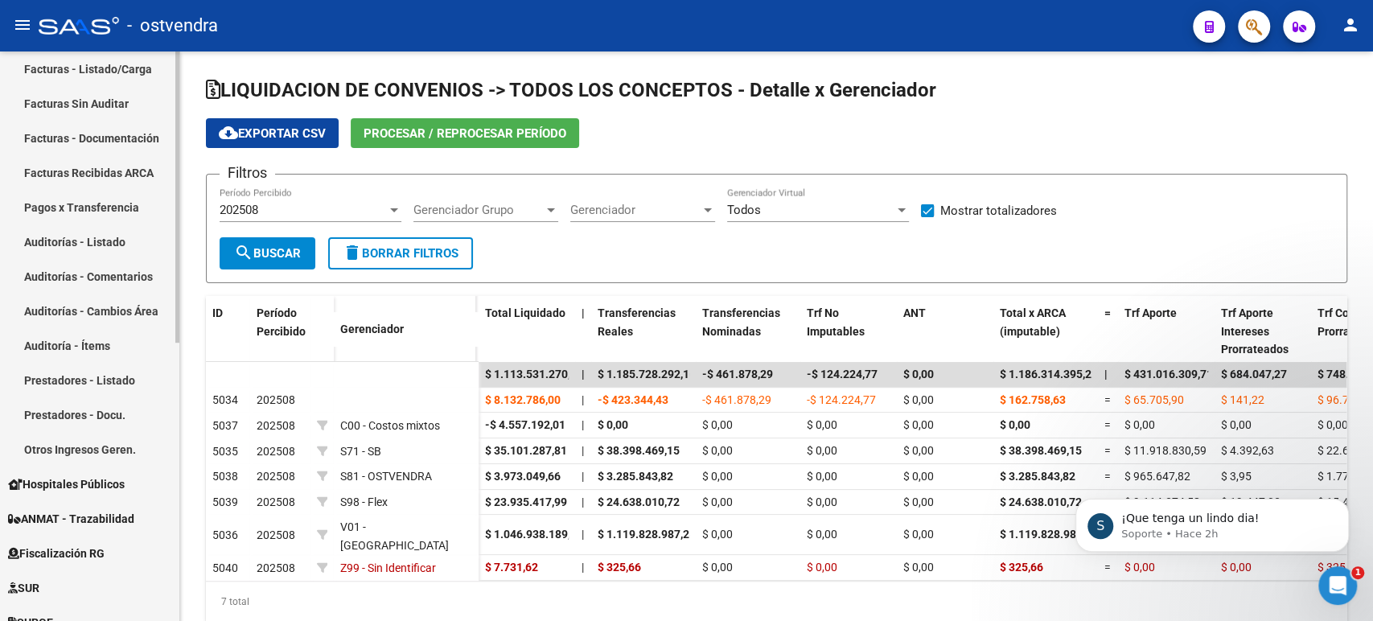
scroll to position [179, 0]
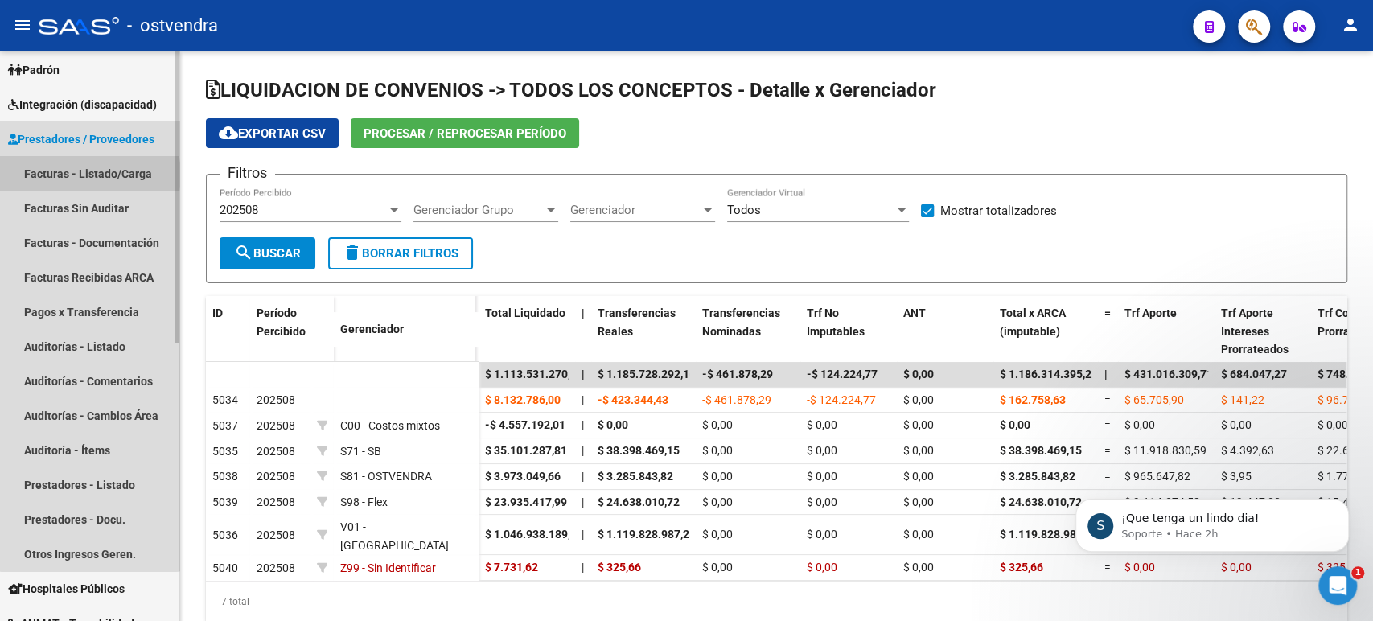
click at [89, 175] on link "Facturas - Listado/Carga" at bounding box center [89, 173] width 179 height 35
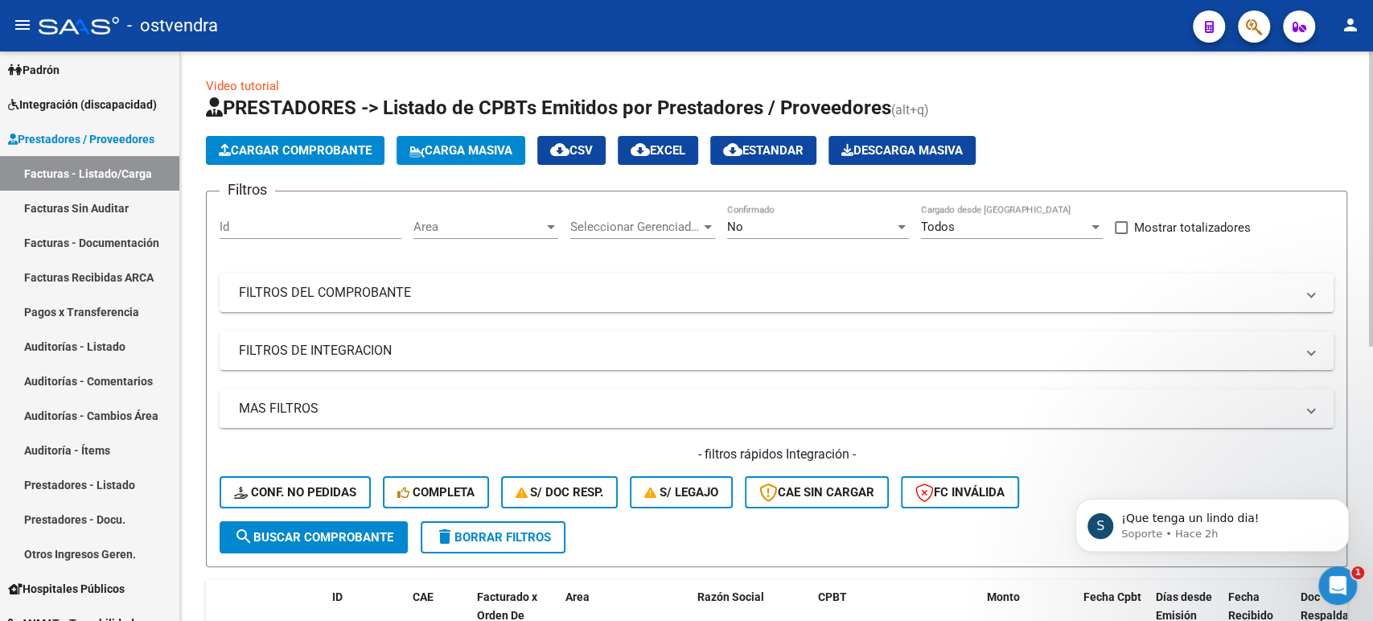
click at [767, 234] on div "No Confirmado" at bounding box center [818, 221] width 182 height 35
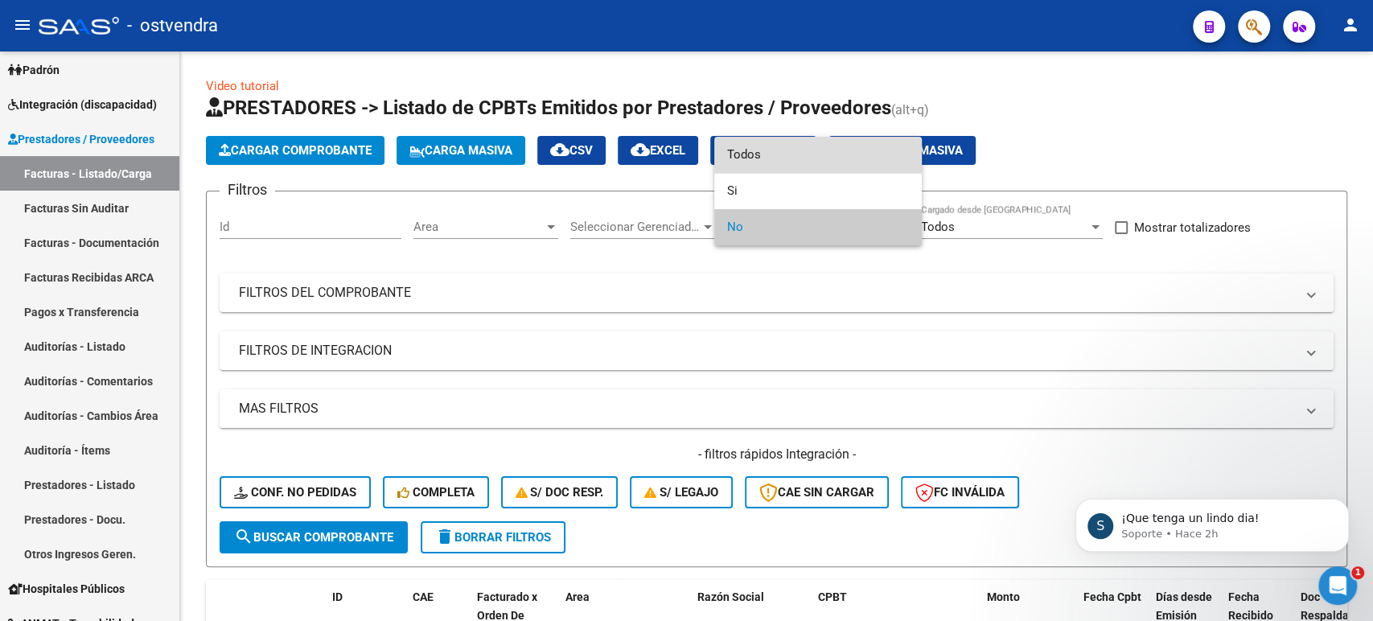
click at [751, 158] on span "Todos" at bounding box center [818, 155] width 182 height 36
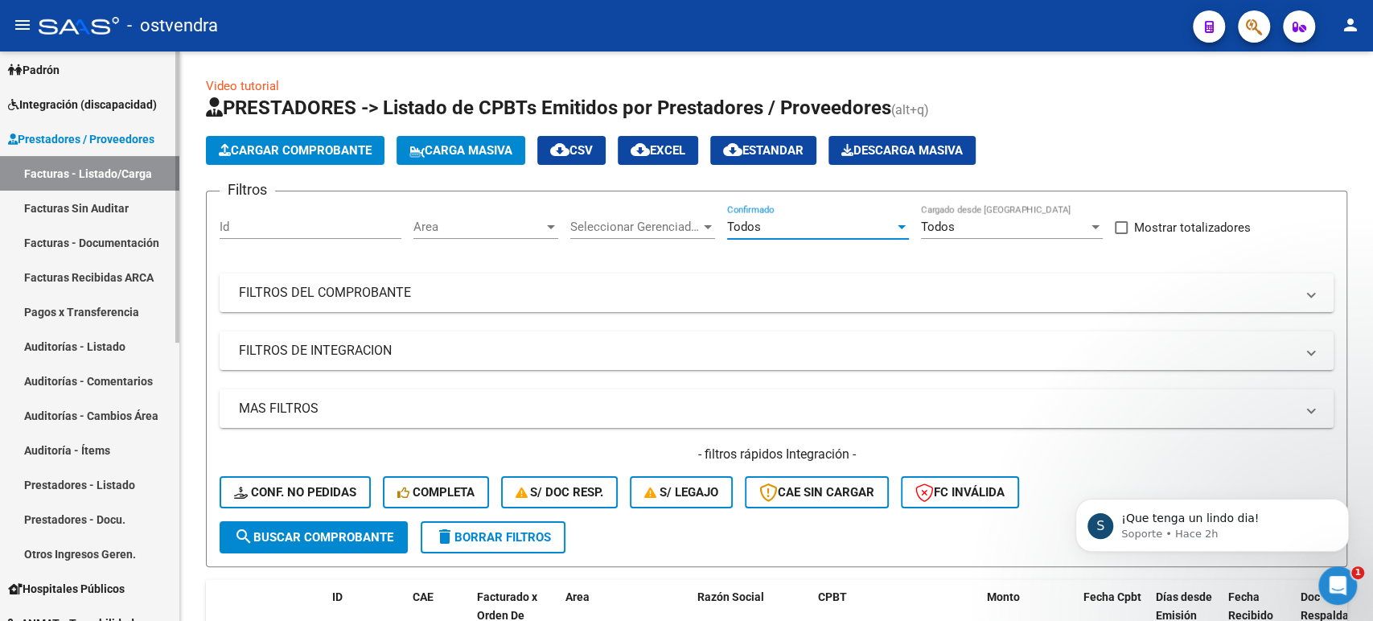
click at [104, 212] on link "Facturas Sin Auditar" at bounding box center [89, 208] width 179 height 35
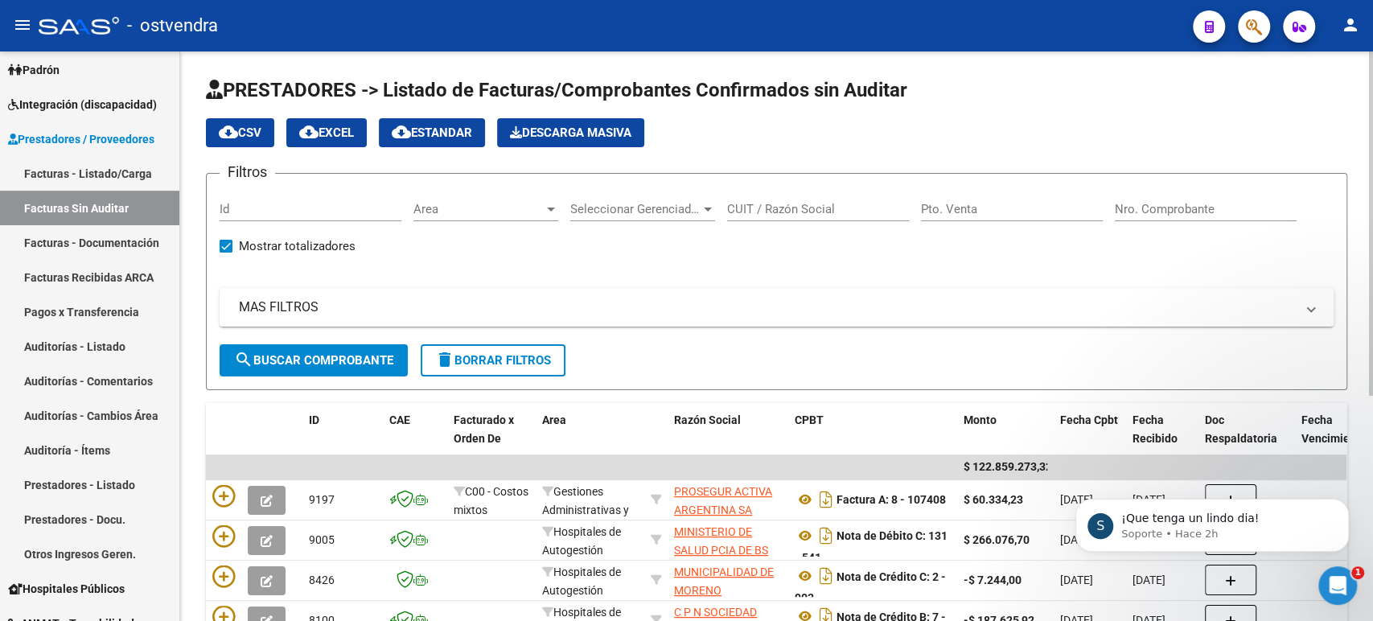
click at [780, 216] on div "CUIT / Razón Social" at bounding box center [818, 204] width 182 height 35
paste input "30718343832"
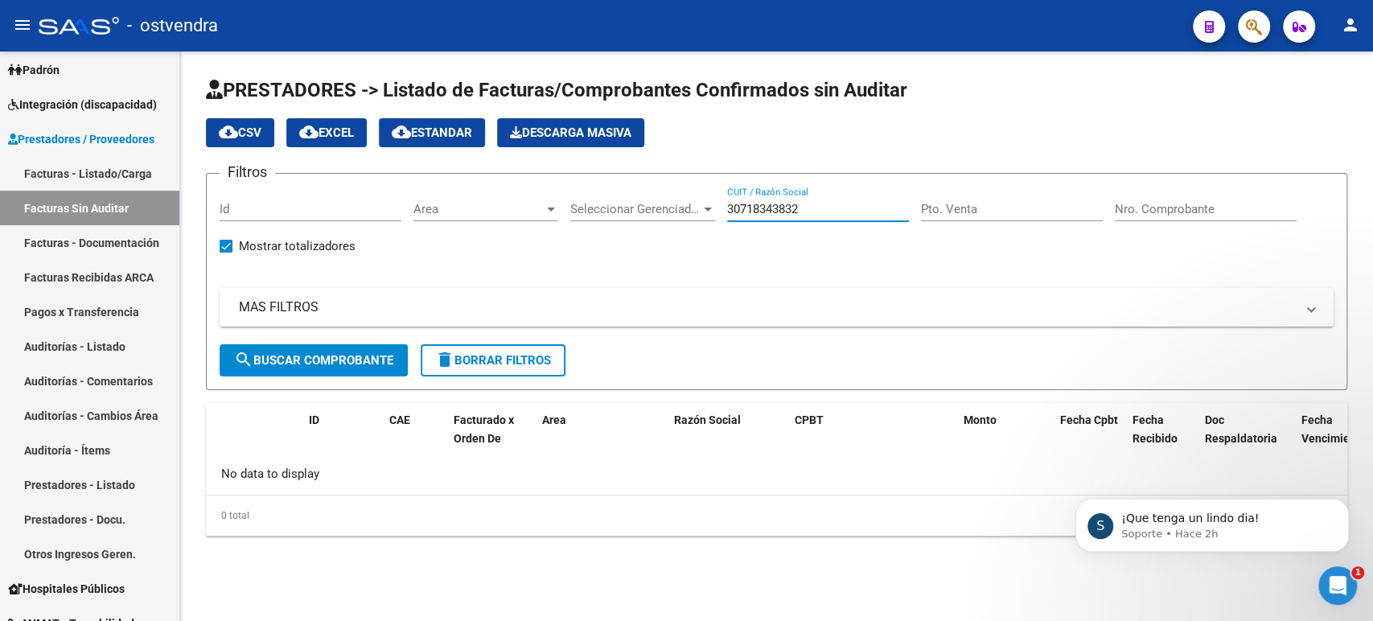
type input "30718343832"
click at [328, 356] on span "search Buscar Comprobante" at bounding box center [313, 360] width 159 height 14
click at [101, 171] on link "Facturas - Listado/Carga" at bounding box center [89, 173] width 179 height 35
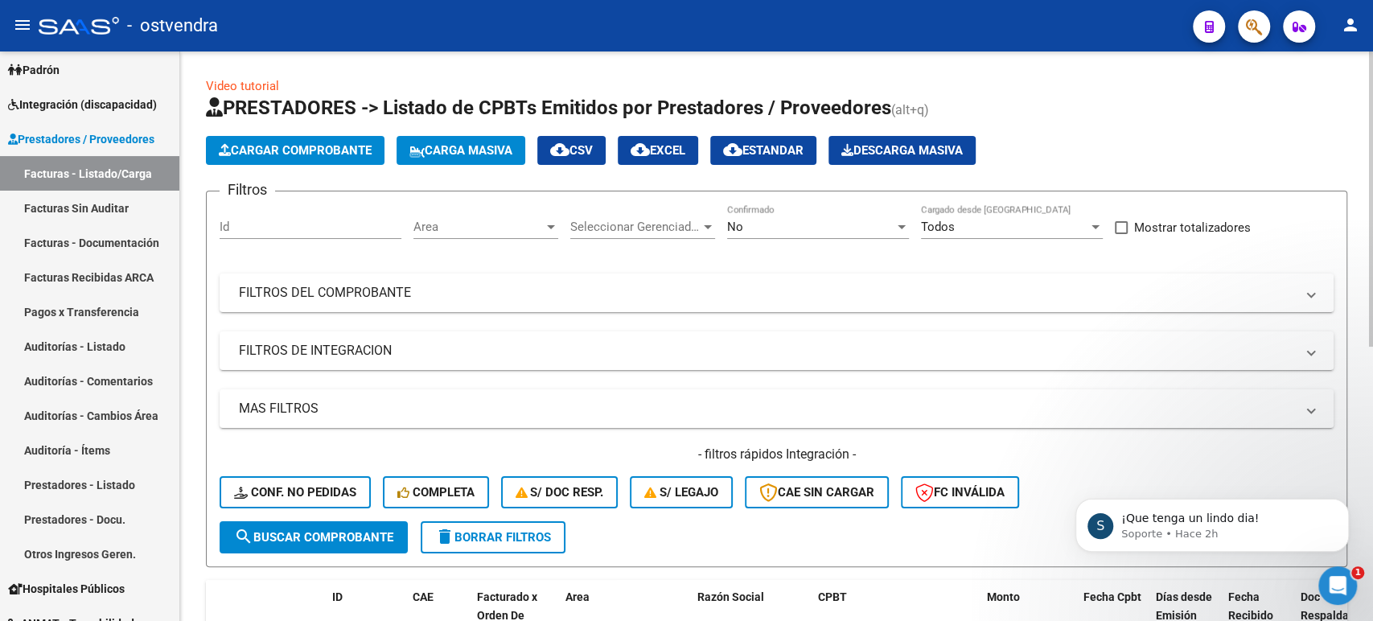
click at [808, 229] on div "No" at bounding box center [810, 227] width 167 height 14
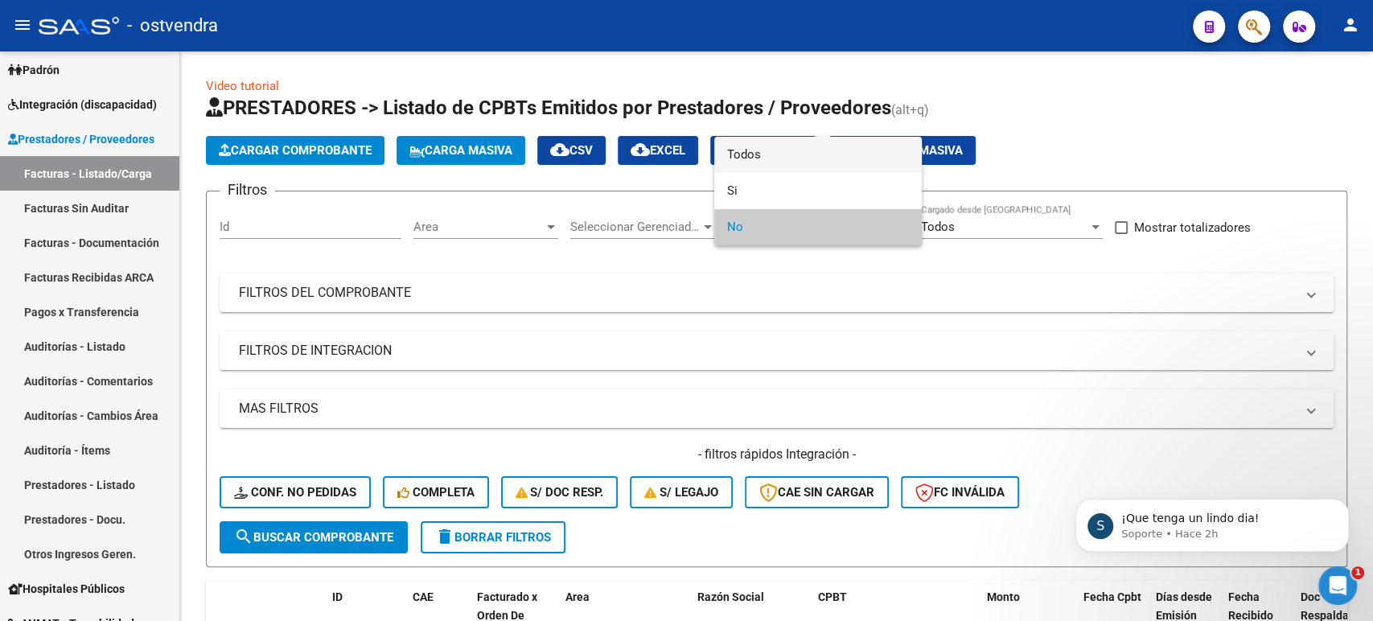
click at [768, 159] on span "Todos" at bounding box center [818, 155] width 182 height 36
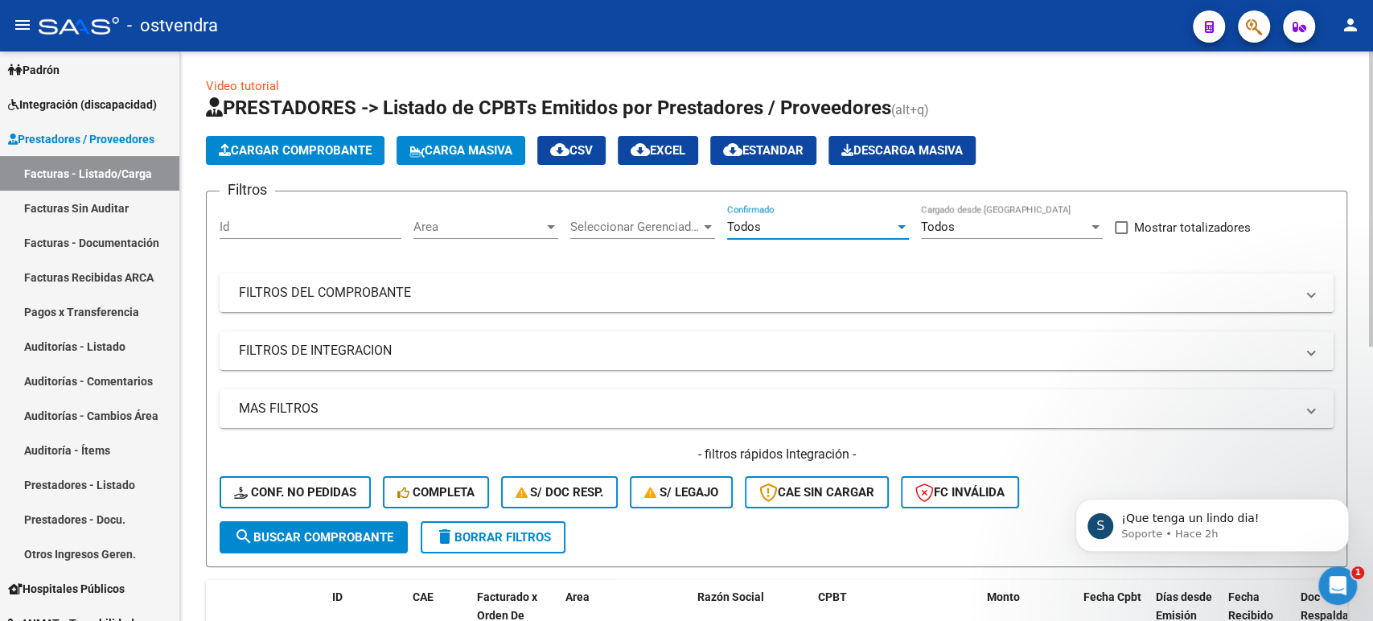
click at [552, 278] on mat-expansion-panel-header "FILTROS DEL COMPROBANTE" at bounding box center [777, 292] width 1114 height 39
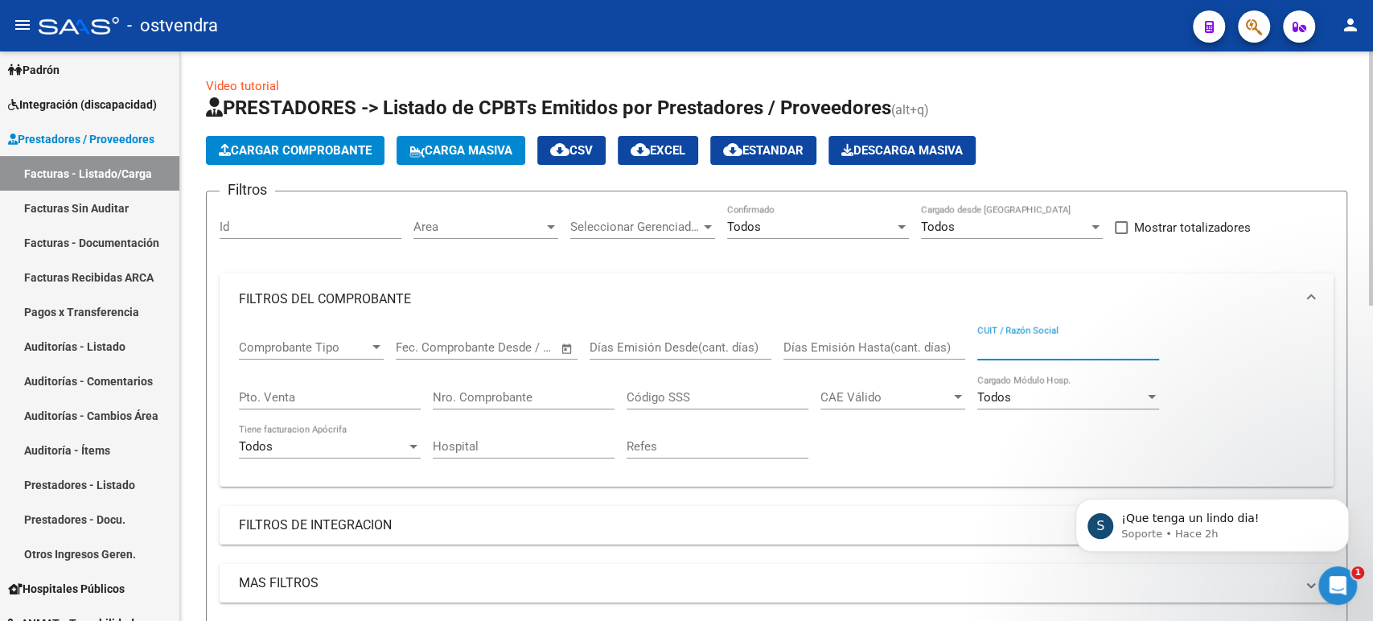
click at [1015, 352] on input "CUIT / Razón Social" at bounding box center [1068, 347] width 182 height 14
paste input "30718343832"
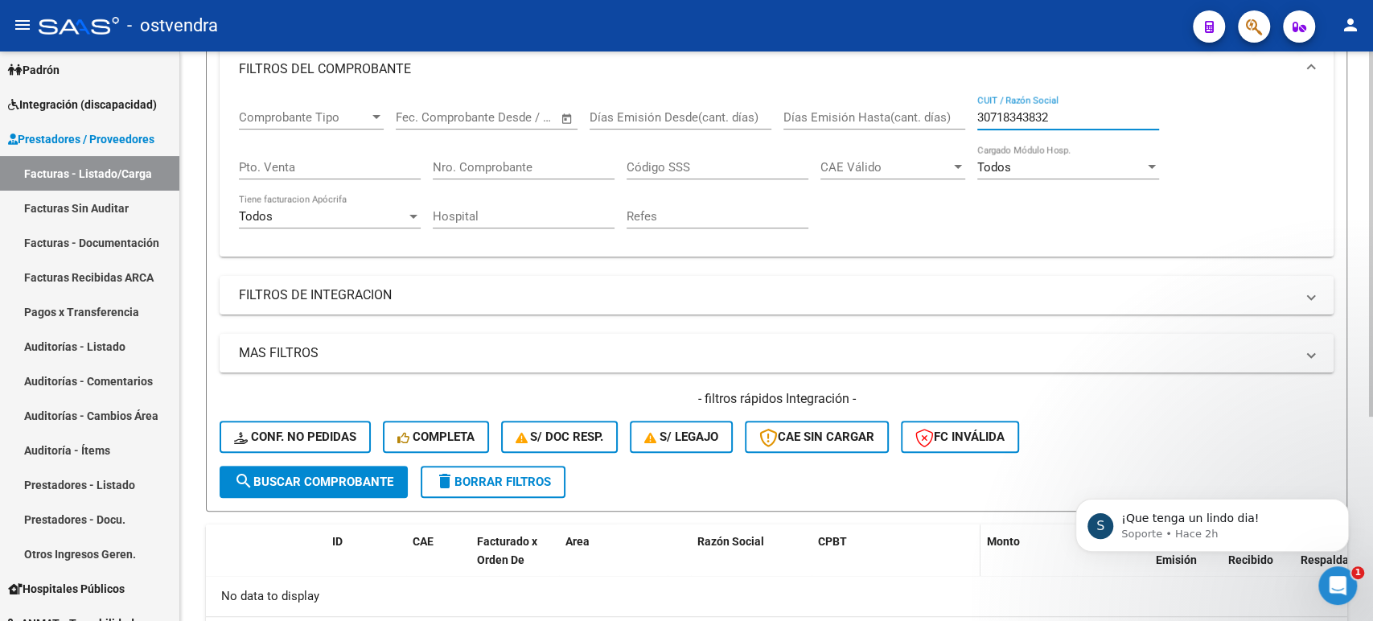
scroll to position [317, 0]
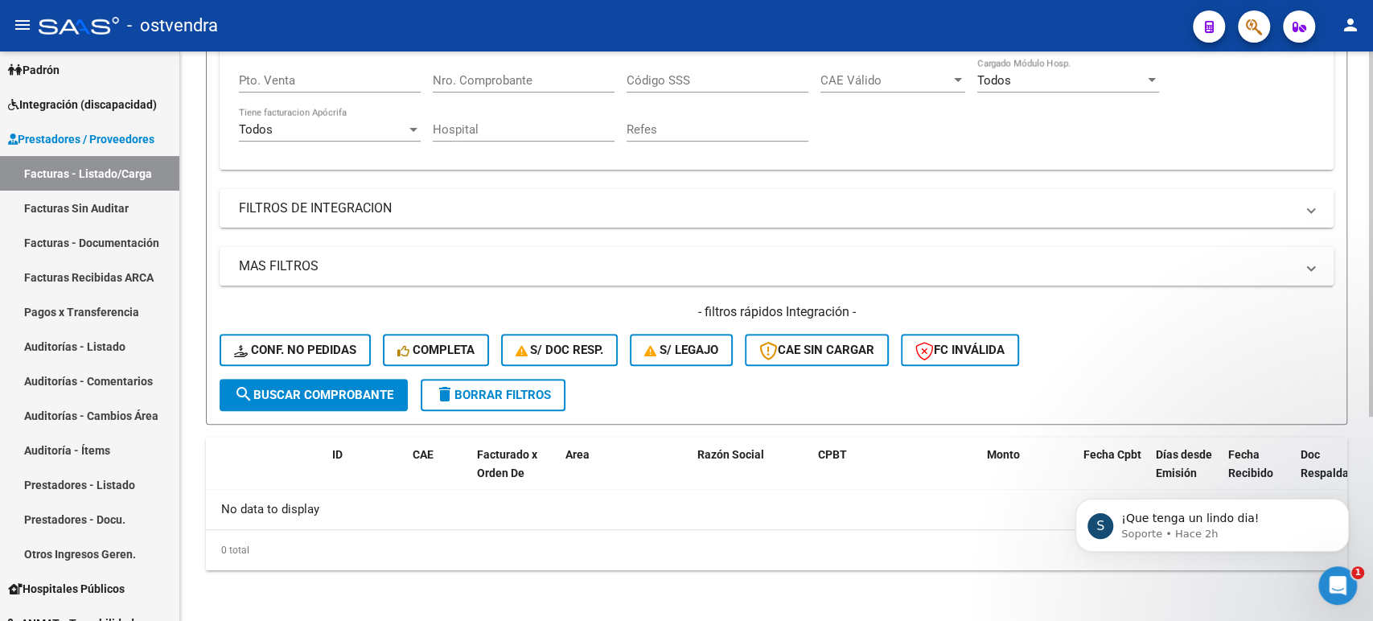
type input "30718343832"
click at [307, 390] on span "search Buscar Comprobante" at bounding box center [313, 395] width 159 height 14
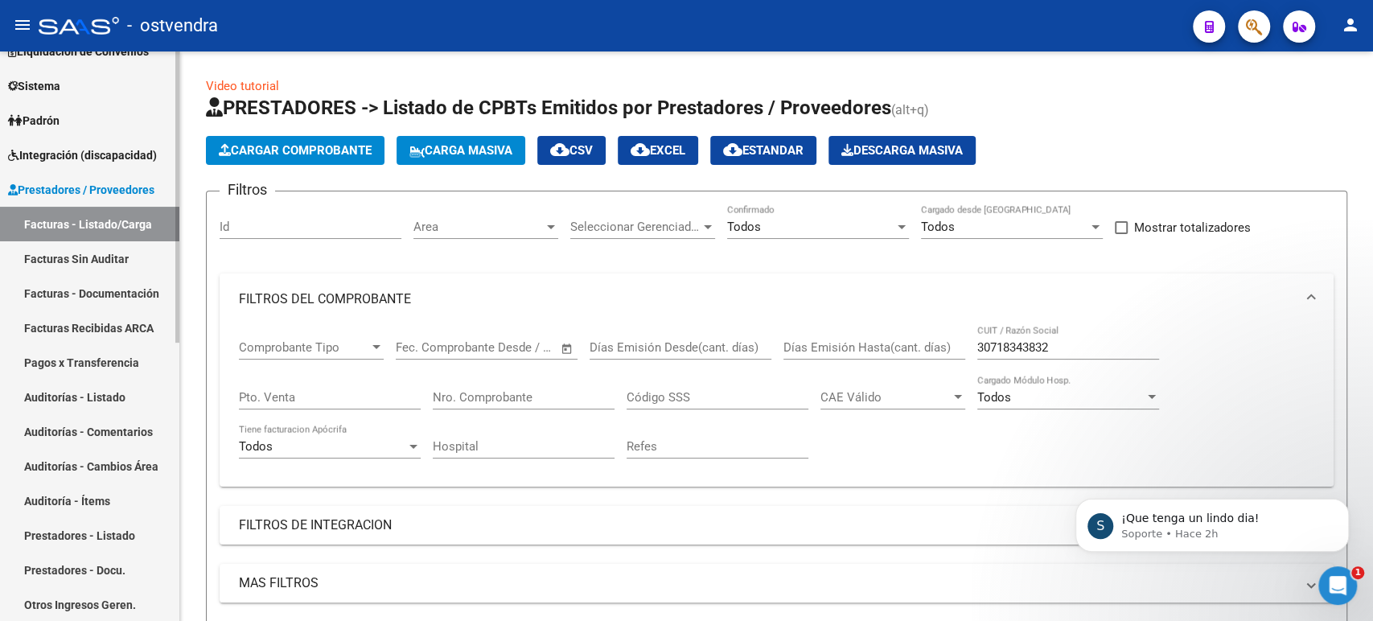
scroll to position [0, 0]
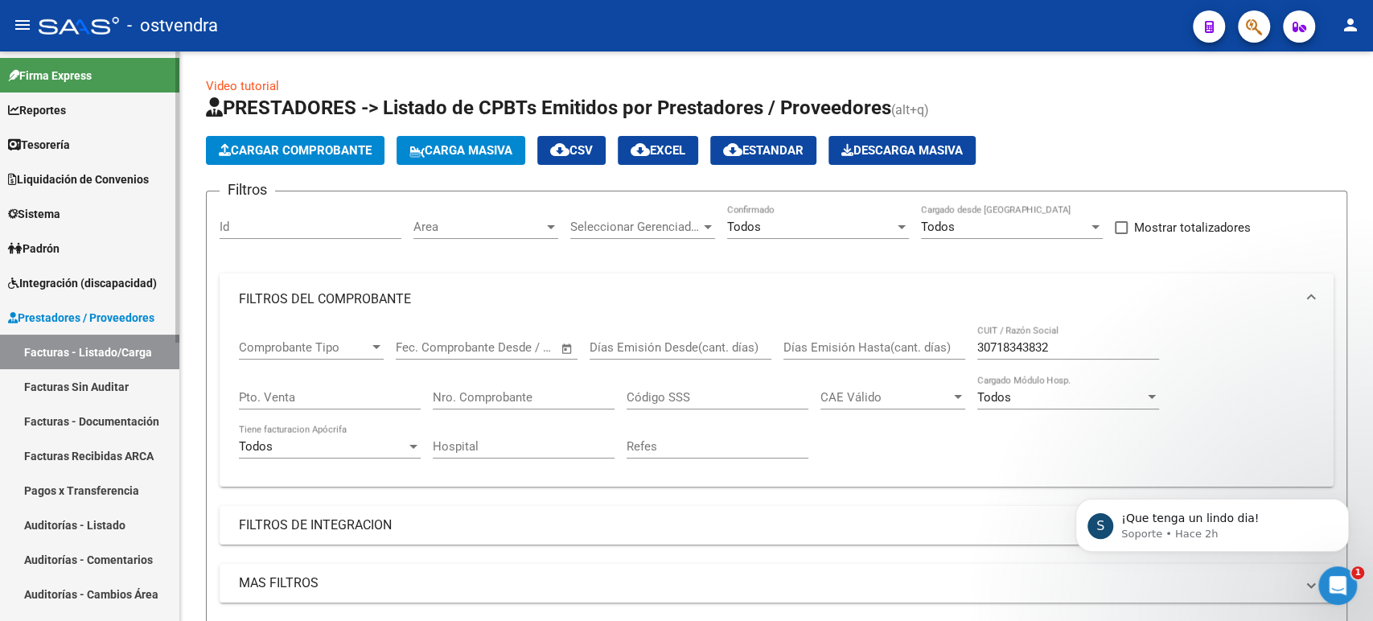
click at [64, 149] on span "Tesorería" at bounding box center [39, 145] width 62 height 18
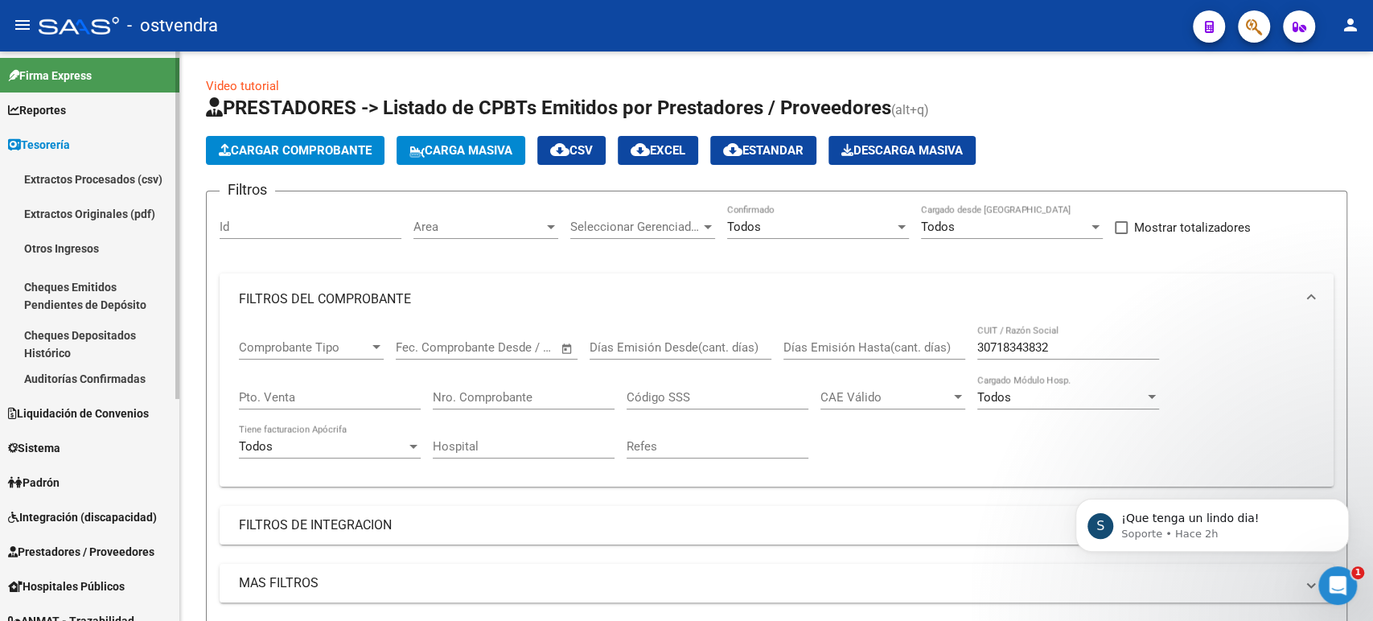
click at [80, 376] on link "Auditorías Confirmadas" at bounding box center [89, 378] width 179 height 35
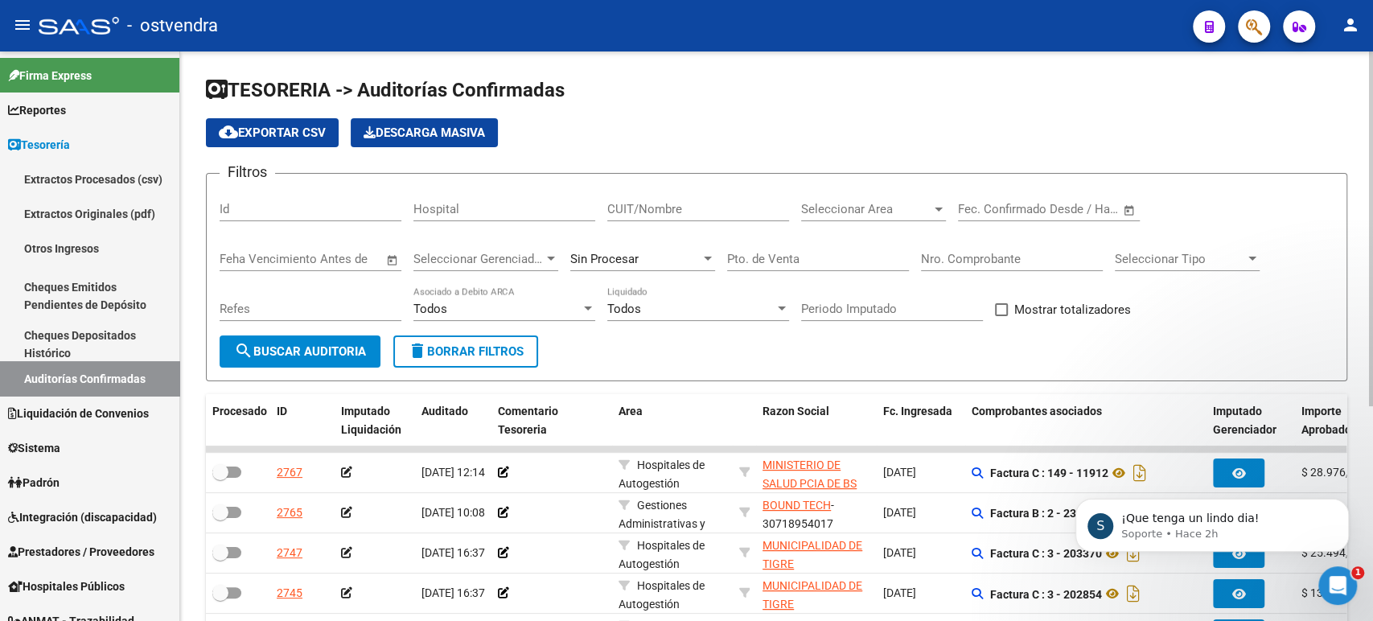
click at [706, 205] on input "CUIT/Nombre" at bounding box center [698, 209] width 182 height 14
paste input "30718343832"
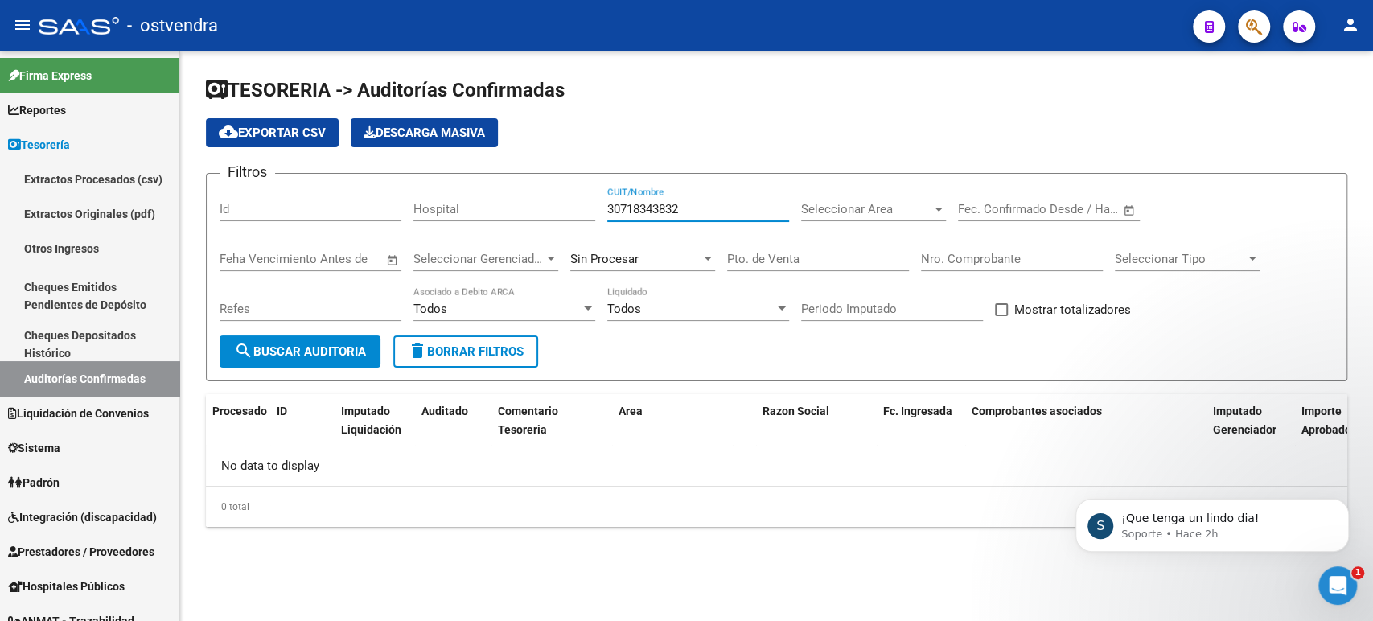
type input "30718343832"
drag, startPoint x: 714, startPoint y: 196, endPoint x: 567, endPoint y: 207, distance: 147.6
click at [568, 206] on div "Filtros Id Hospital 30718343832 CUIT/Nombre Seleccionar Area Seleccionar Area S…" at bounding box center [777, 261] width 1114 height 149
click at [619, 211] on input "30718343832" at bounding box center [698, 209] width 182 height 14
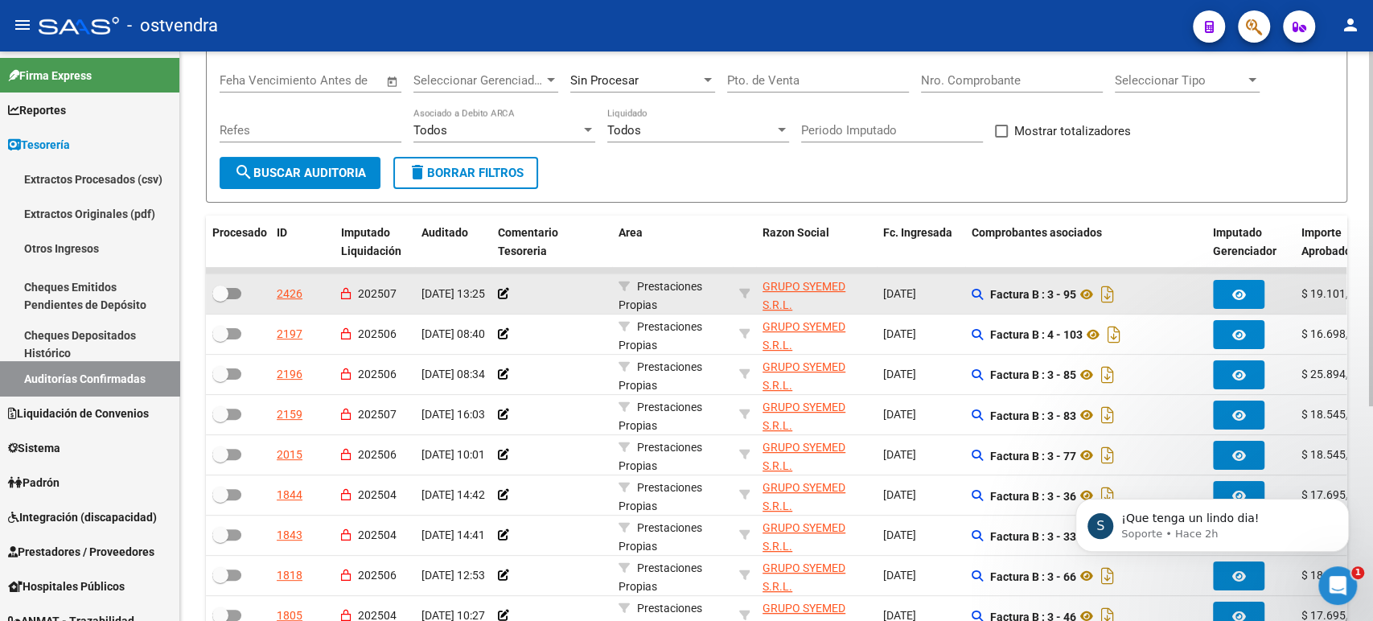
drag, startPoint x: 794, startPoint y: 306, endPoint x: 755, endPoint y: 283, distance: 45.1
click at [756, 283] on datatable-body-cell "GRUPO SYEMED S.R.L. - 30718343832" at bounding box center [816, 293] width 121 height 39
copy span "GRUPO SYEMED S.R.L."
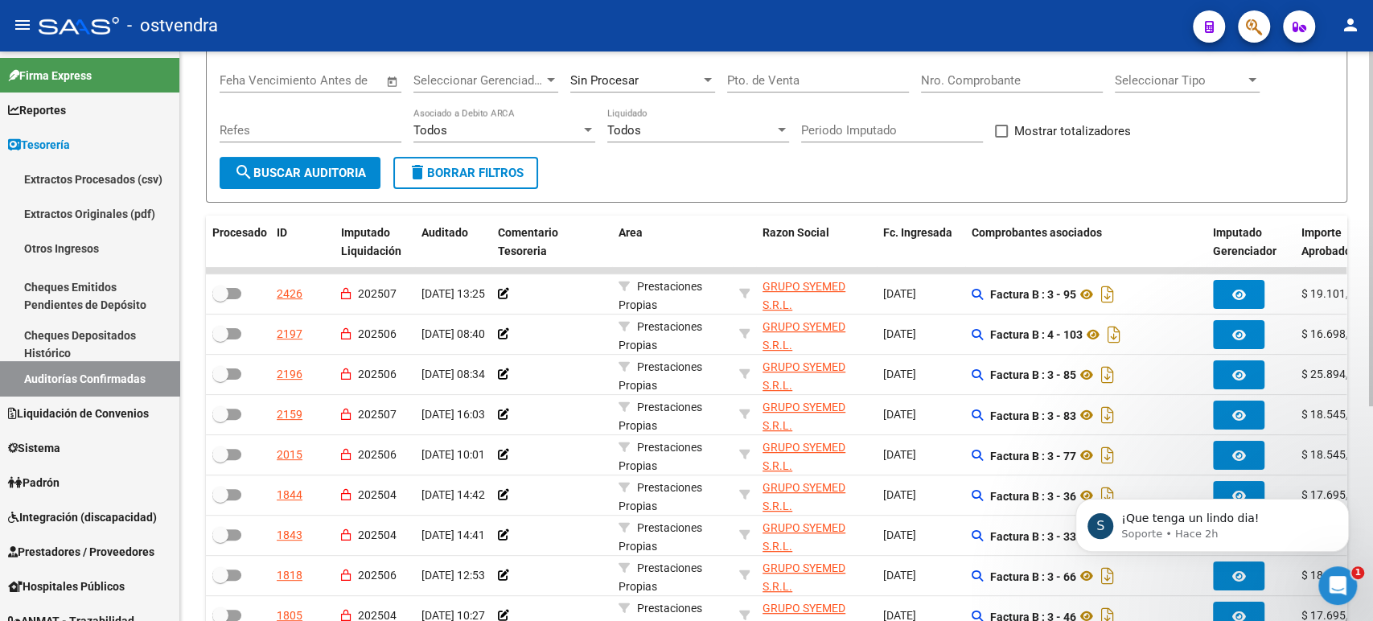
click at [763, 84] on input "Pto. de Venta" at bounding box center [818, 80] width 182 height 14
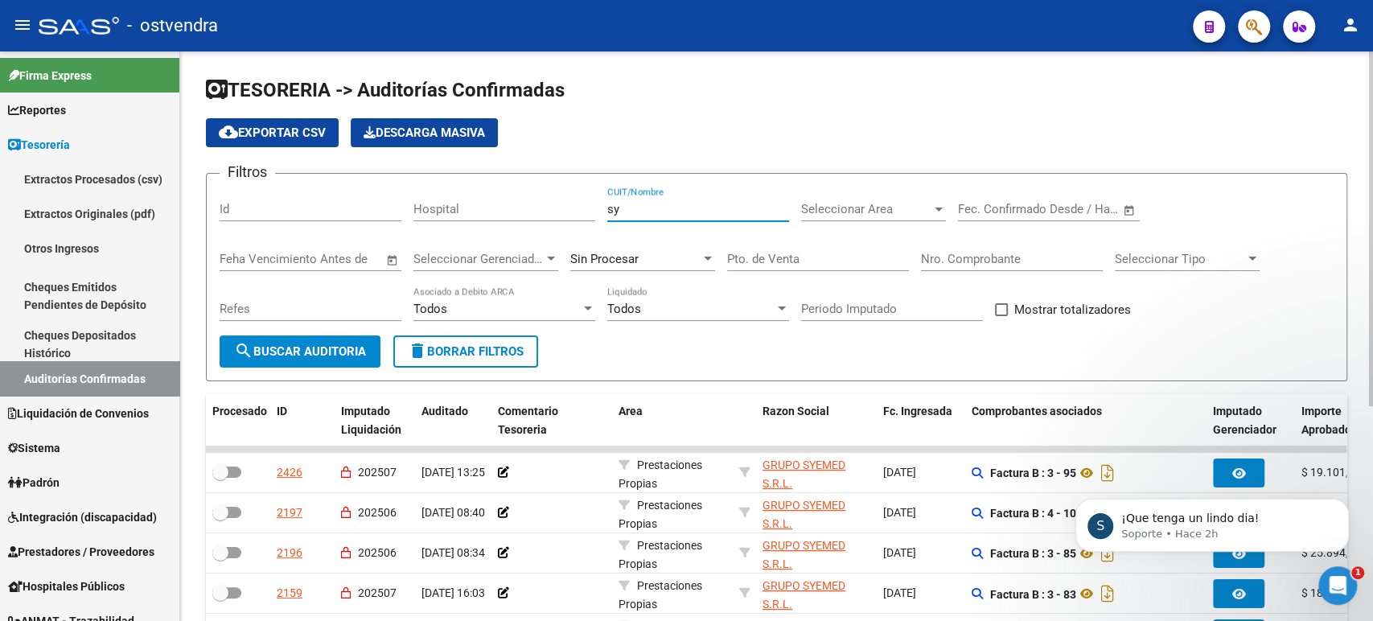
drag, startPoint x: 701, startPoint y: 206, endPoint x: 555, endPoint y: 211, distance: 146.5
click at [555, 211] on div "Filtros Id Hospital sy CUIT/Nombre Seleccionar Area Seleccionar Area Start date…" at bounding box center [777, 261] width 1114 height 149
paste input "GRUPO SYEMED S.R.L."
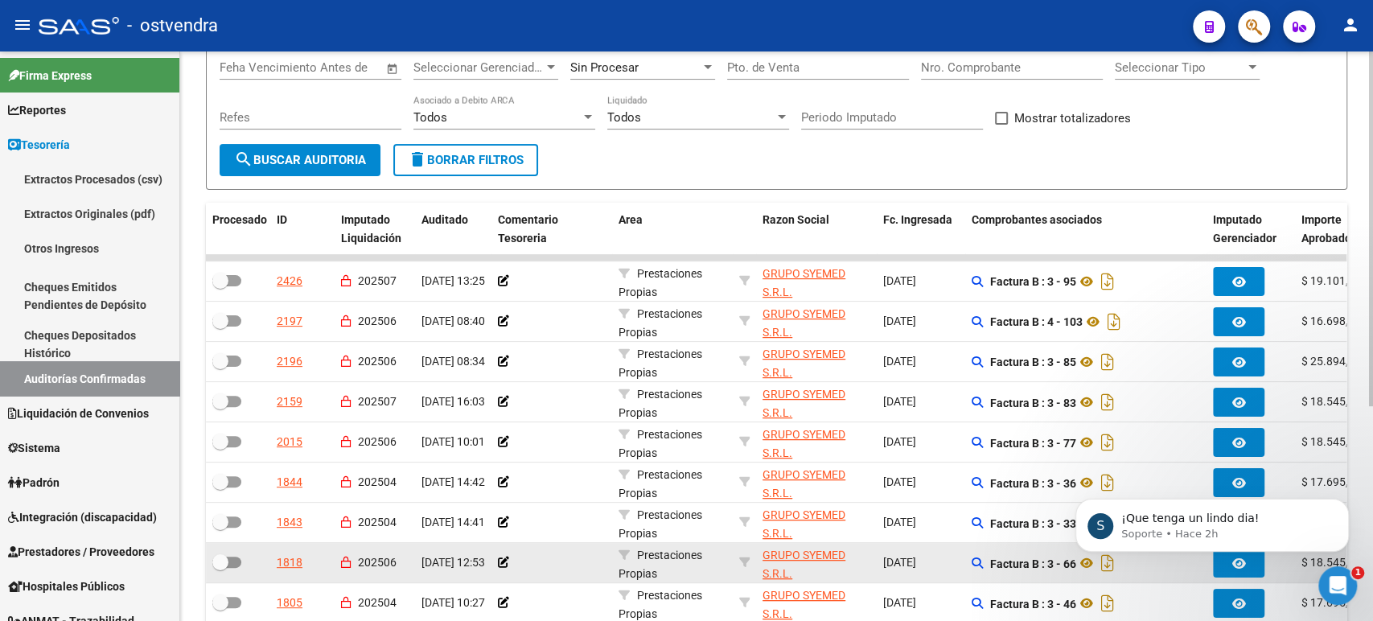
scroll to position [344, 0]
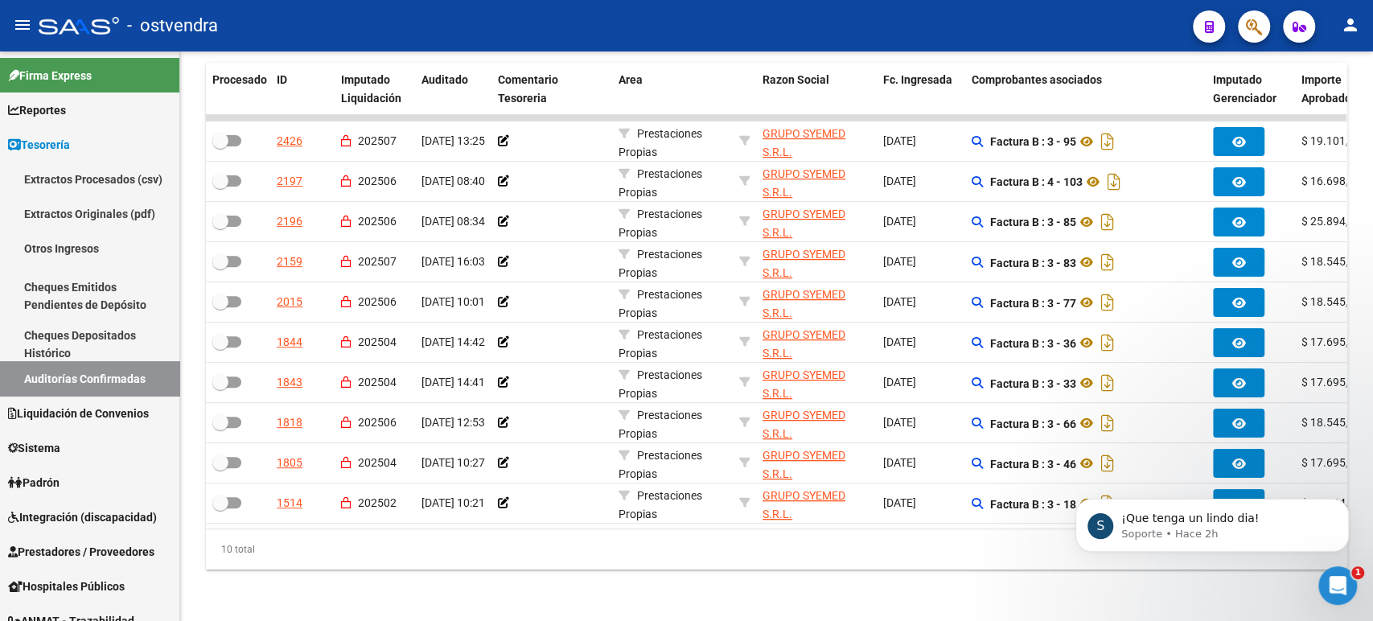
type input "GRUPO SYEMED S.R.L."
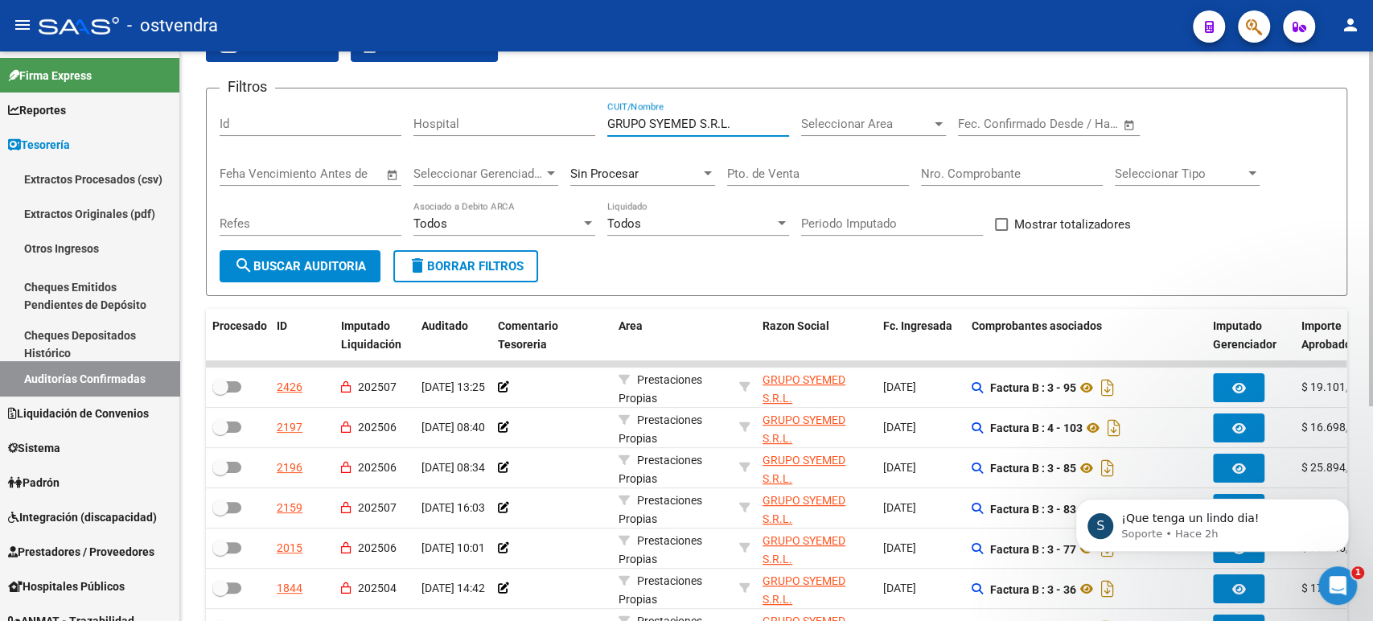
scroll to position [0, 0]
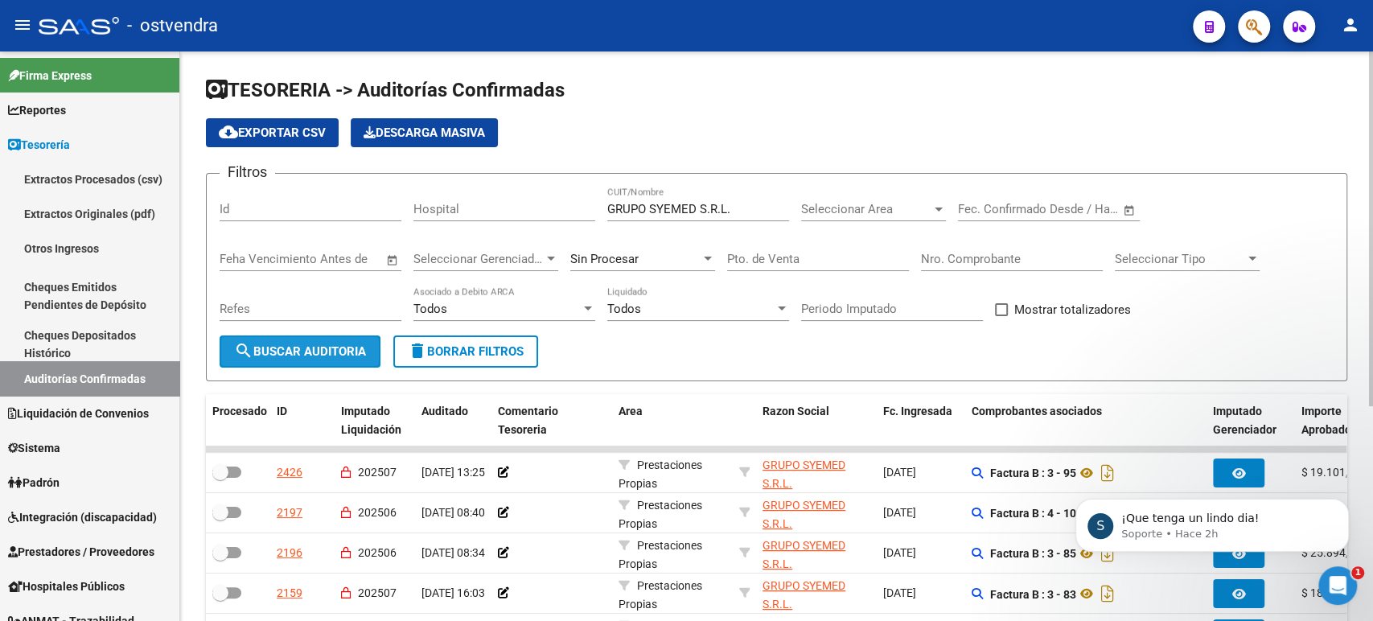
click at [321, 340] on button "search Buscar Auditoria" at bounding box center [300, 351] width 161 height 32
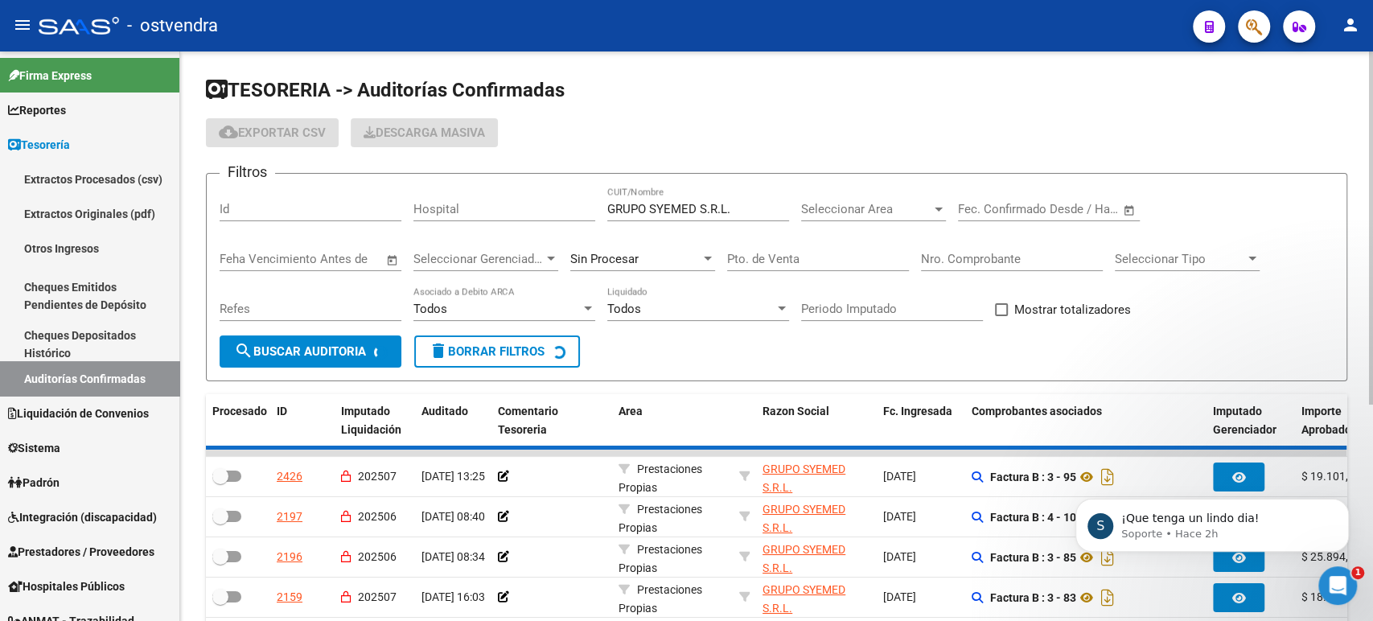
click at [669, 211] on input "GRUPO SYEMED S.R.L." at bounding box center [698, 209] width 182 height 14
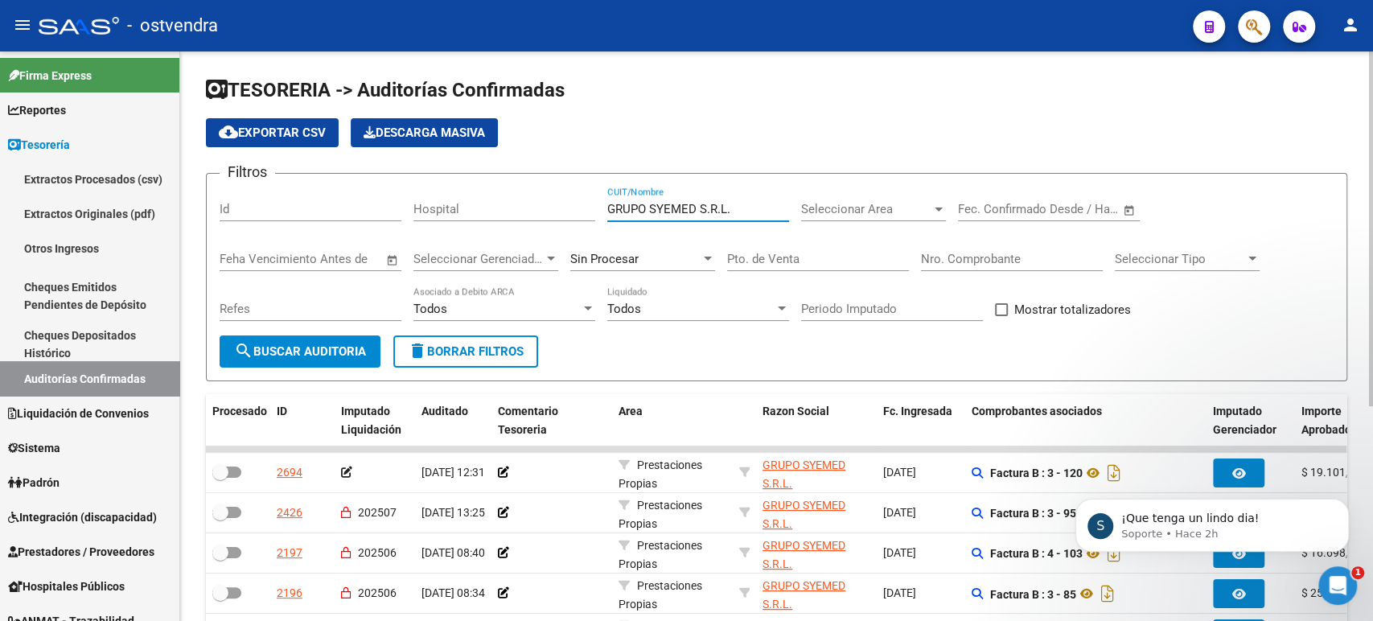
click at [669, 210] on input "GRUPO SYEMED S.R.L." at bounding box center [698, 209] width 182 height 14
click at [668, 209] on input "GRUPO SYEMED S.R.L." at bounding box center [698, 209] width 182 height 14
drag, startPoint x: 737, startPoint y: 204, endPoint x: 441, endPoint y: 192, distance: 296.2
click at [442, 192] on div "Filtros Id Hospital GRUPO SYEMED S.R.L. CUIT/Nombre Seleccionar Area Selecciona…" at bounding box center [777, 261] width 1114 height 149
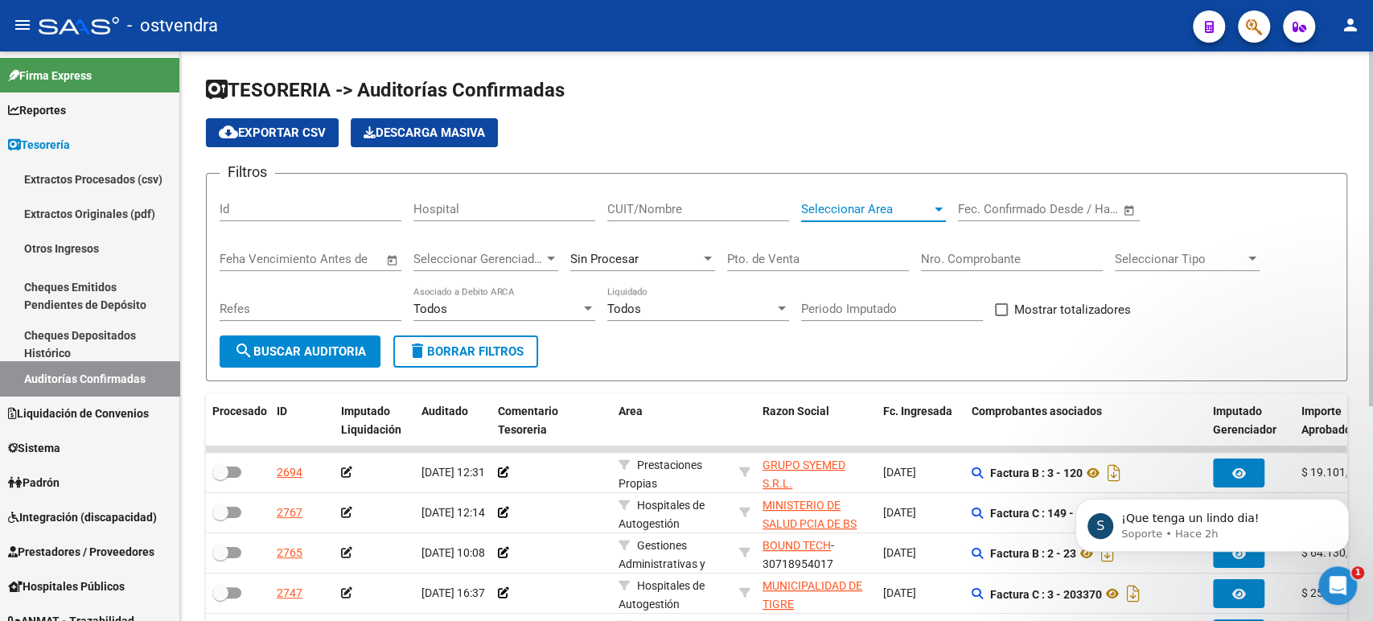
click at [875, 216] on span "Seleccionar Area" at bounding box center [866, 209] width 130 height 14
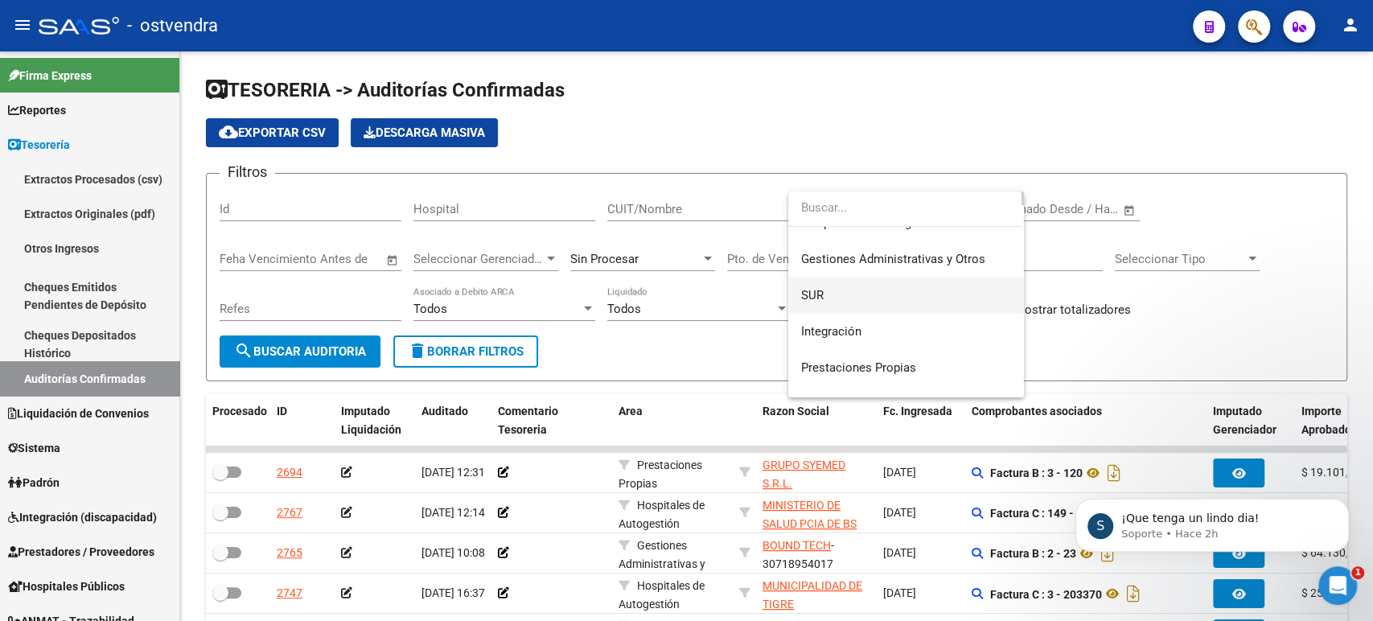
scroll to position [89, 0]
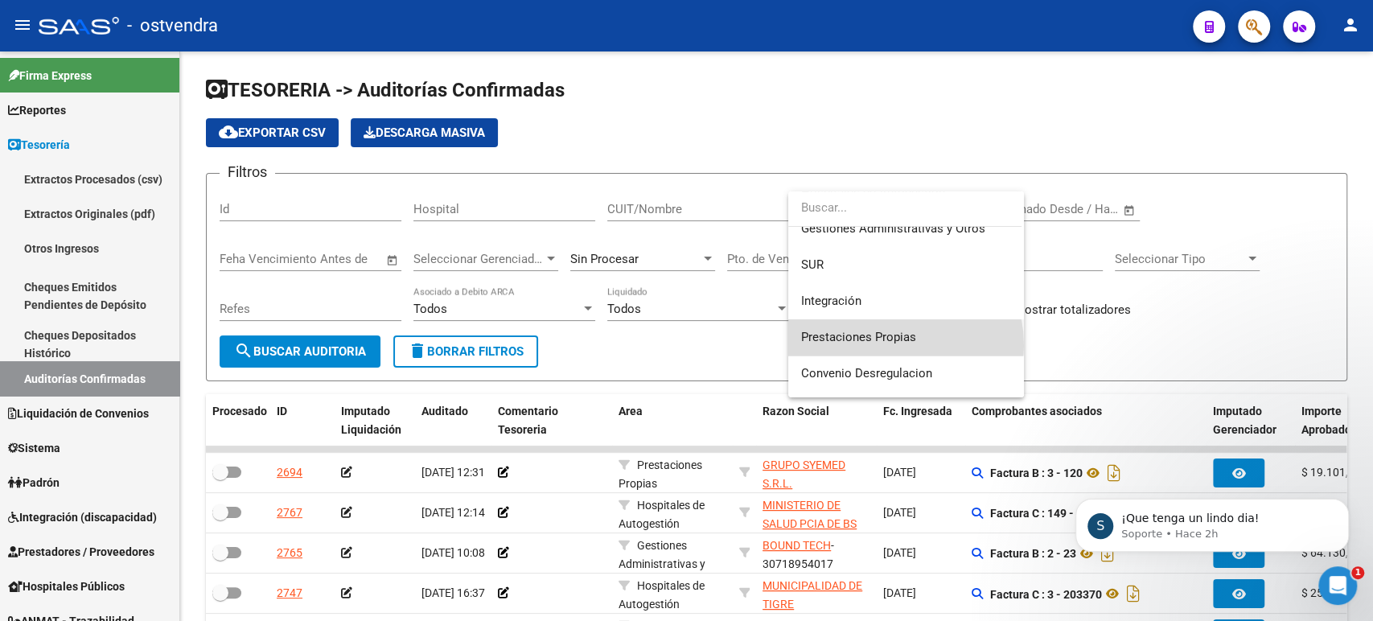
click at [877, 345] on span "Prestaciones Propias" at bounding box center [906, 337] width 210 height 36
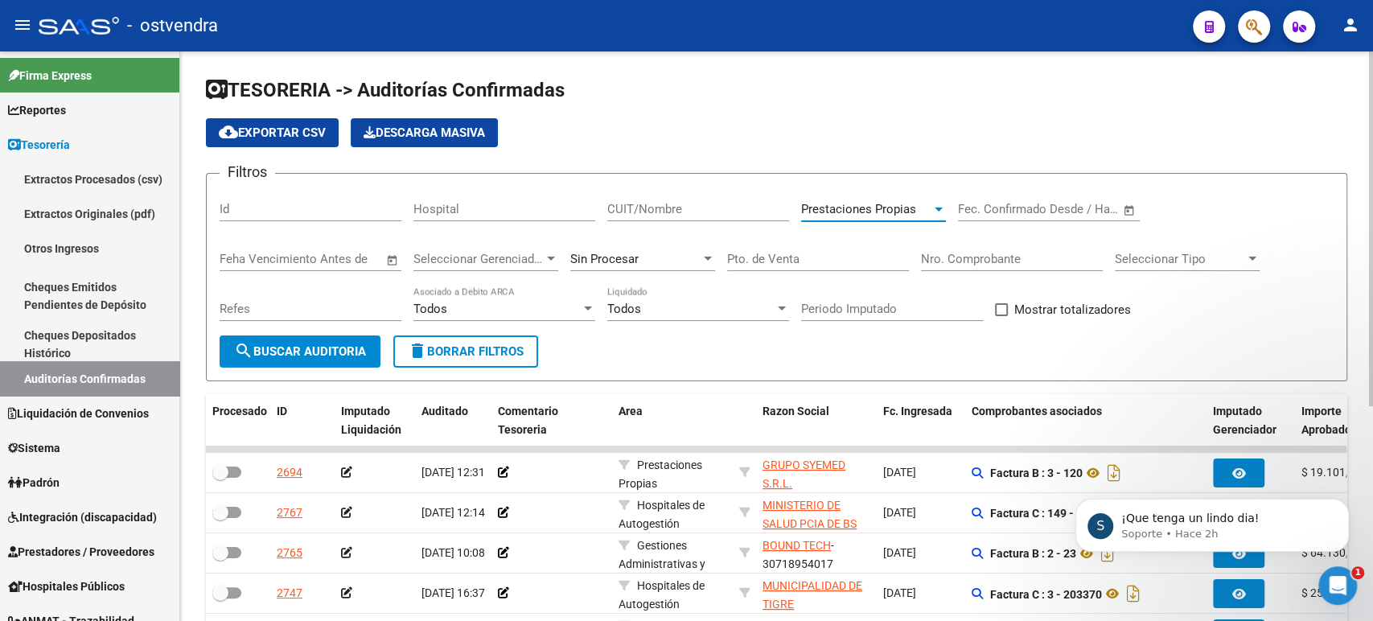
click at [327, 344] on span "search Buscar Auditoria" at bounding box center [300, 351] width 132 height 14
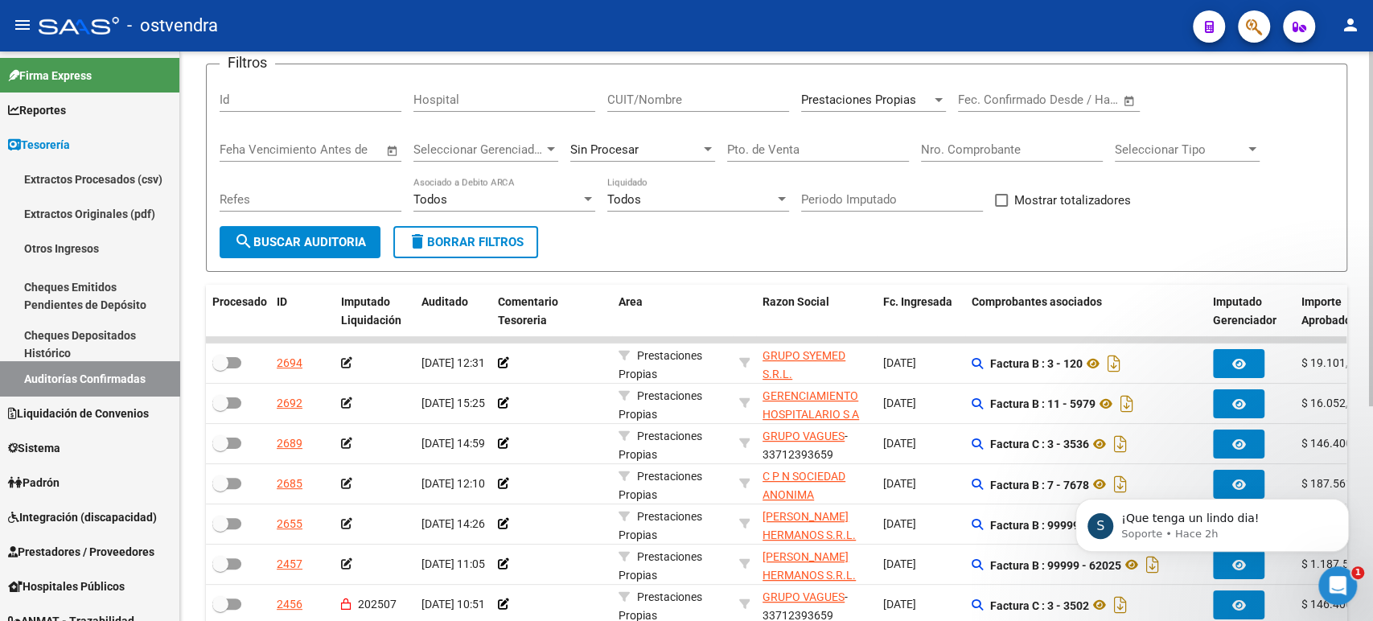
scroll to position [0, 0]
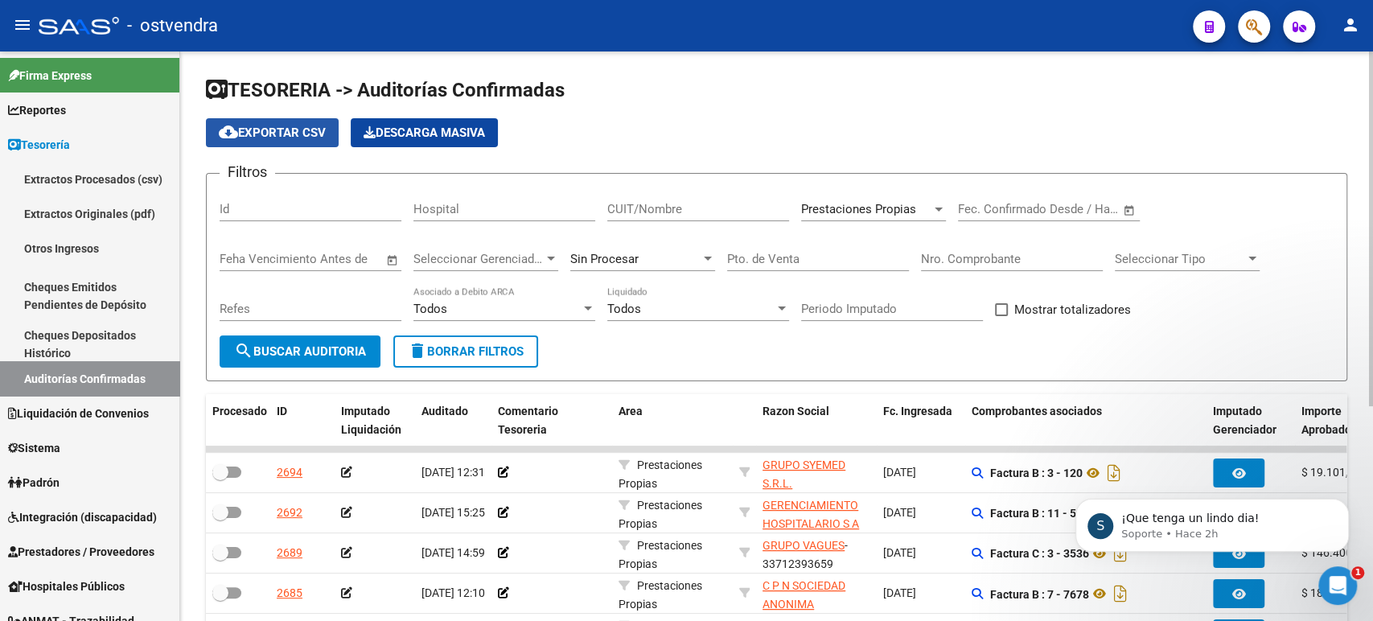
click at [301, 137] on span "cloud_download Exportar CSV" at bounding box center [272, 132] width 107 height 14
click at [733, 311] on div "Todos" at bounding box center [690, 309] width 167 height 14
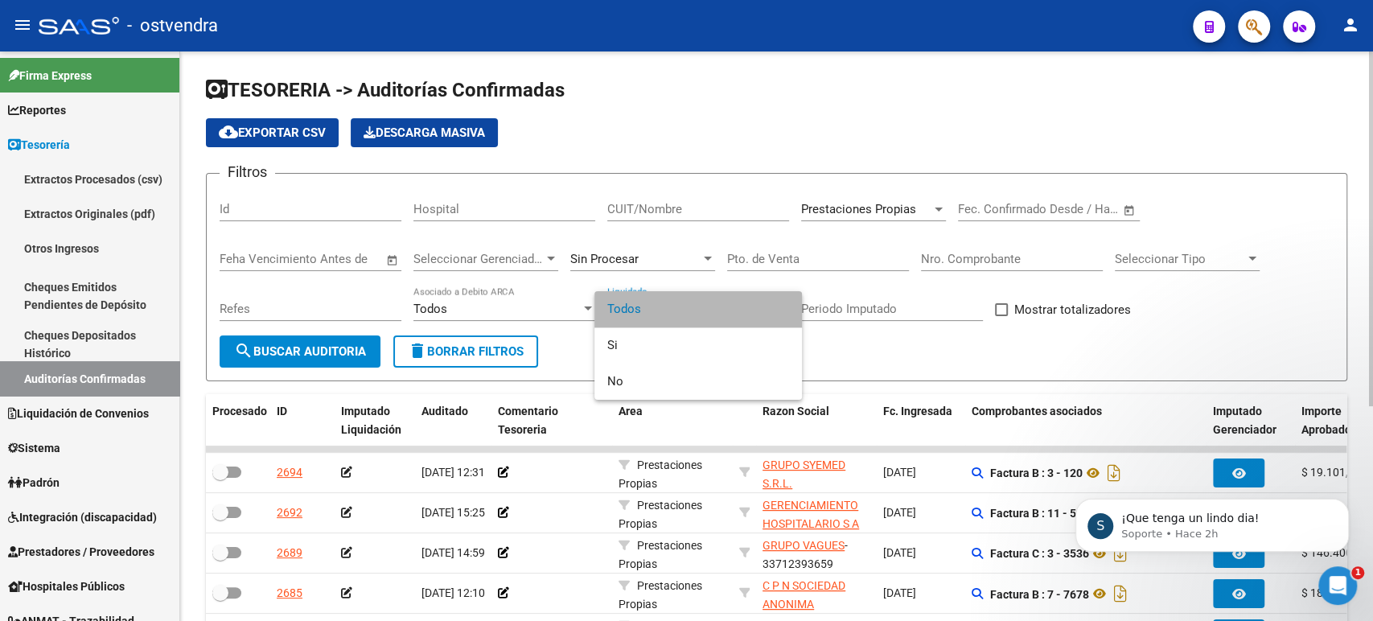
click at [733, 311] on span "Todos" at bounding box center [698, 309] width 182 height 36
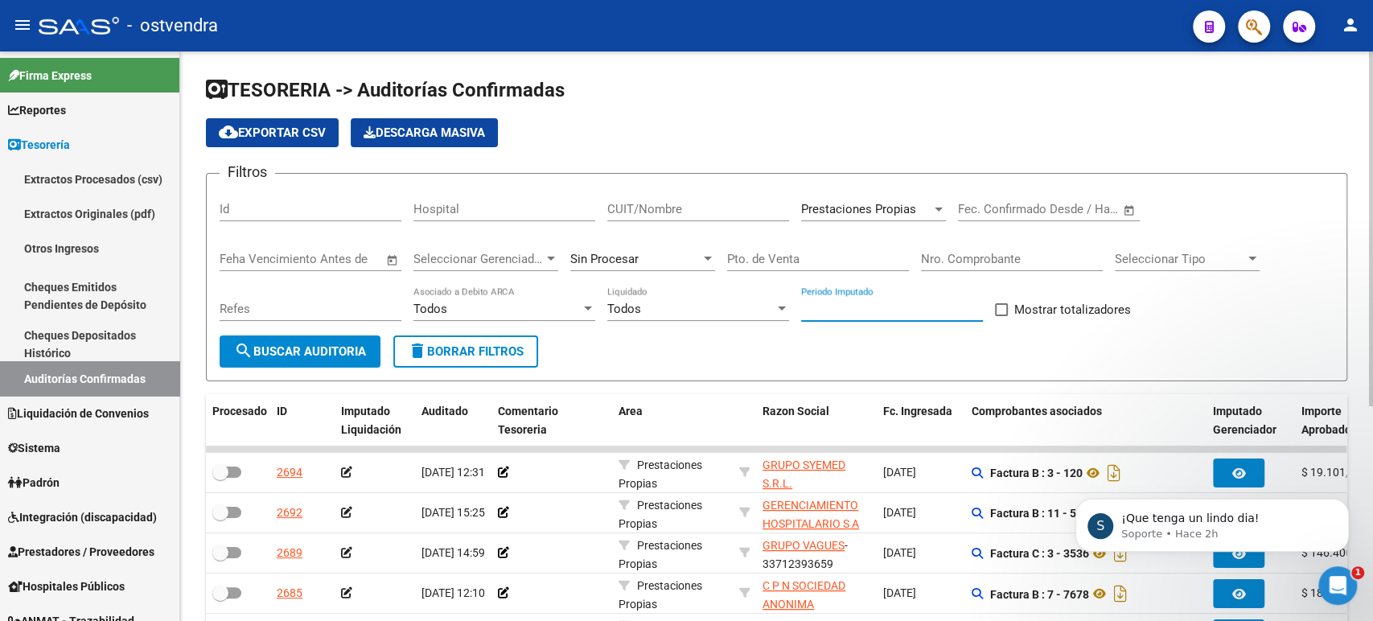
click at [819, 306] on input "Periodo Imputado" at bounding box center [892, 309] width 182 height 14
click at [667, 257] on div "Sin Procesar" at bounding box center [635, 259] width 130 height 14
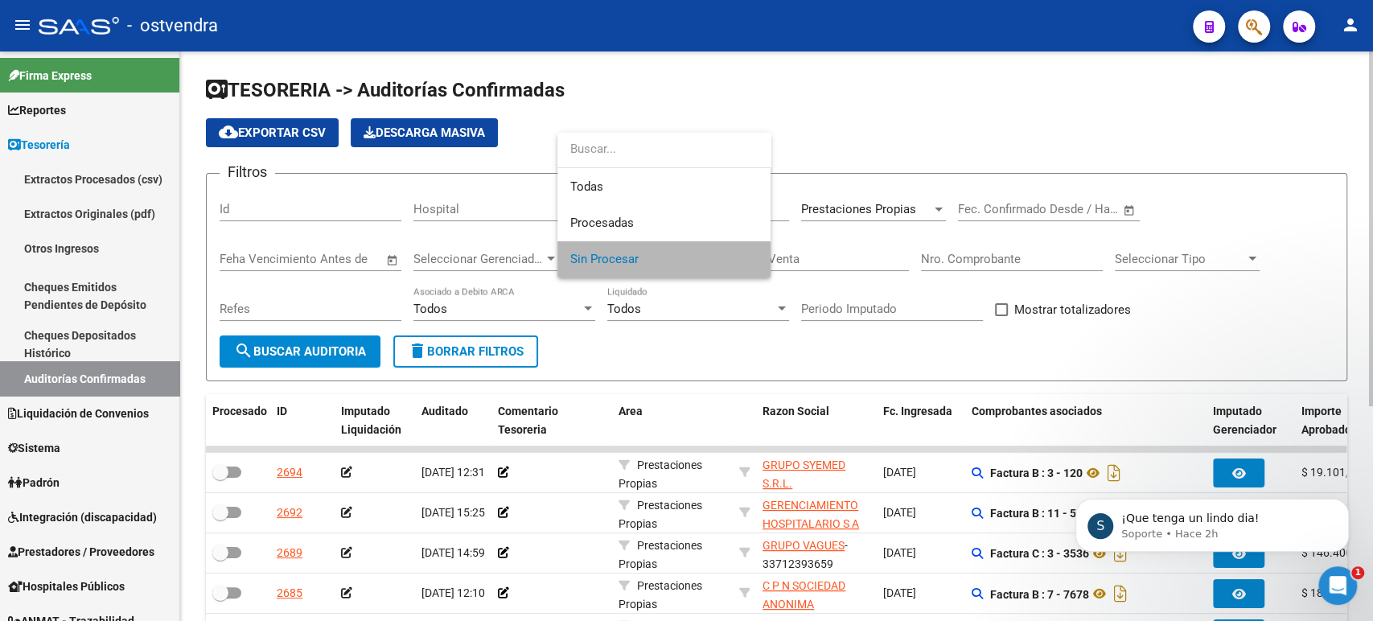
click at [667, 259] on span "Sin Procesar" at bounding box center [663, 259] width 187 height 36
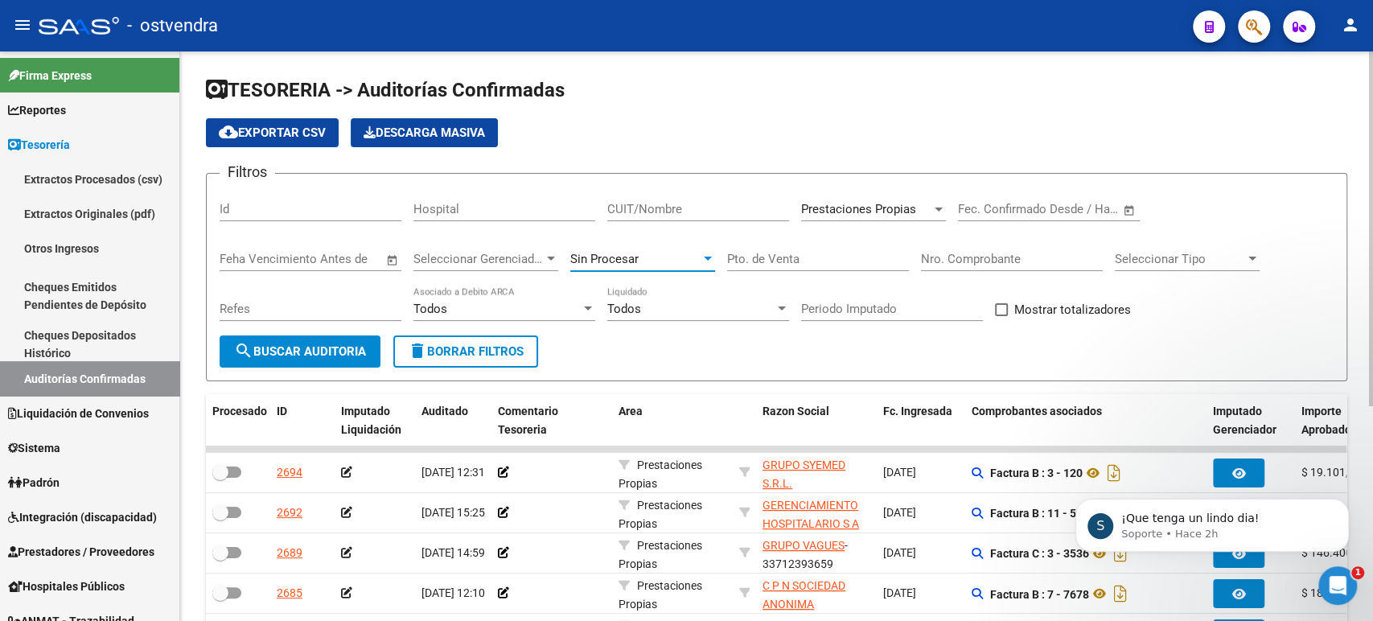
click at [659, 311] on div "Todos" at bounding box center [690, 309] width 167 height 14
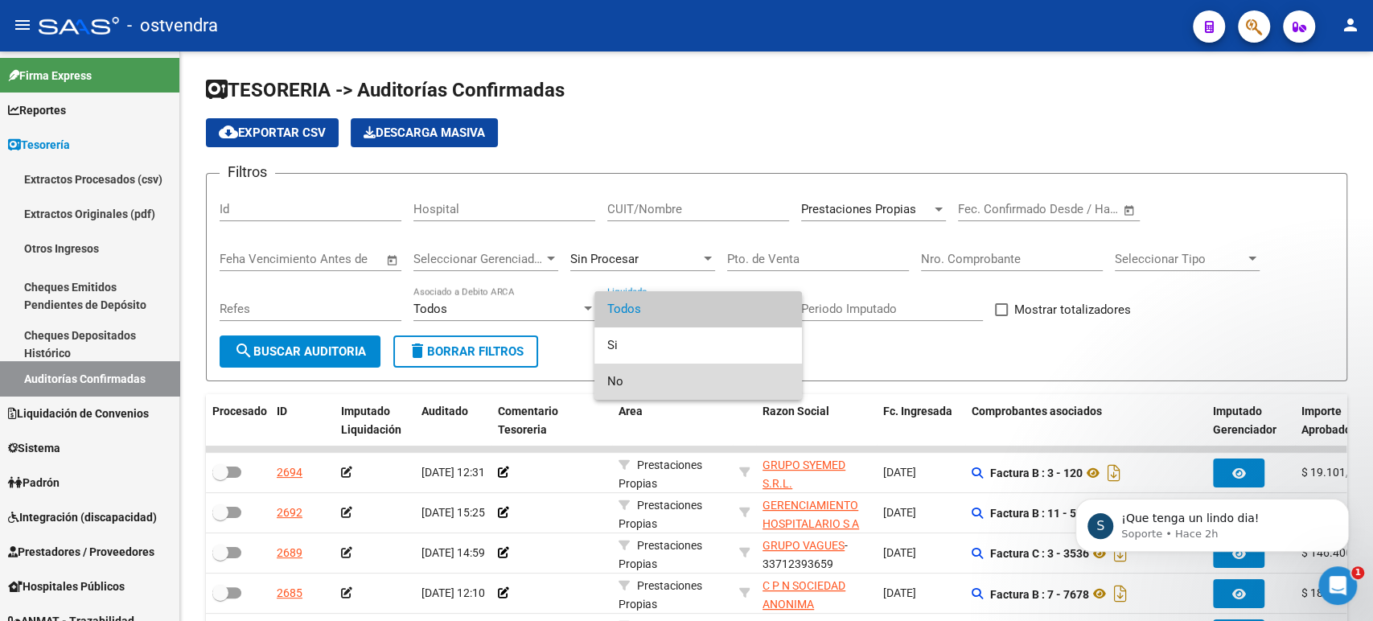
click at [635, 377] on span "No" at bounding box center [698, 382] width 182 height 36
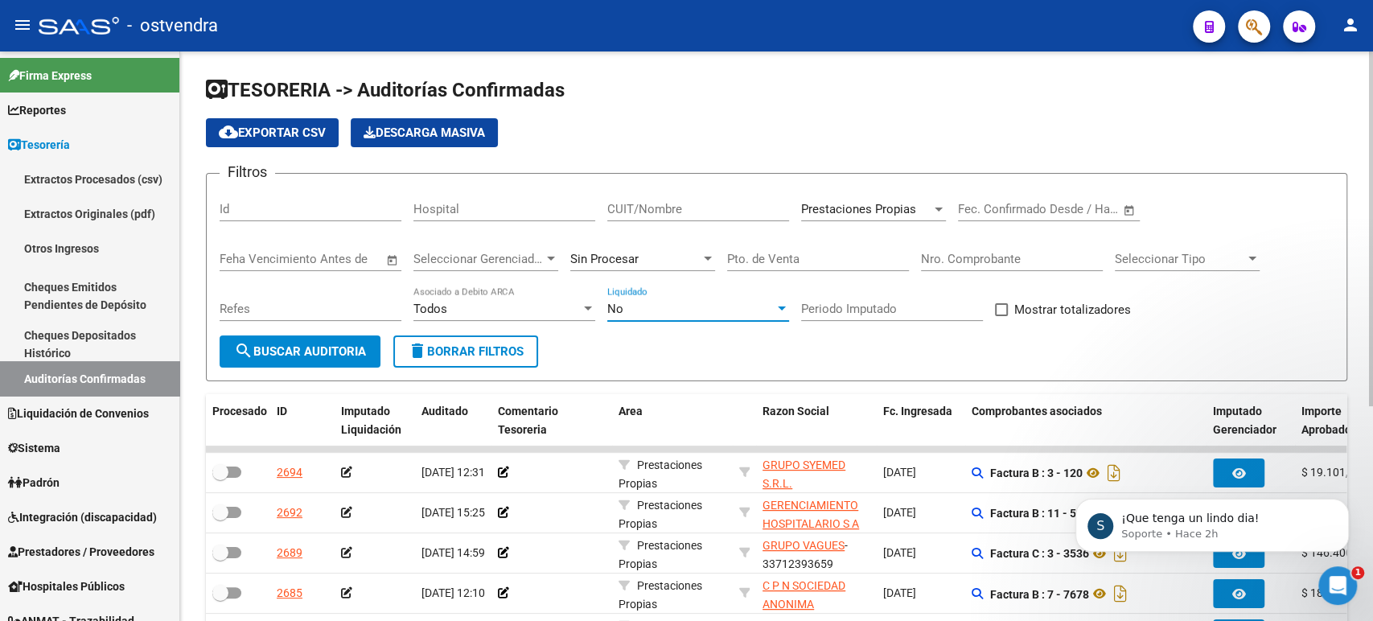
click at [346, 359] on button "search Buscar Auditoria" at bounding box center [300, 351] width 161 height 32
click at [316, 132] on span "cloud_download Exportar CSV" at bounding box center [272, 132] width 107 height 14
